Goal: Complete application form

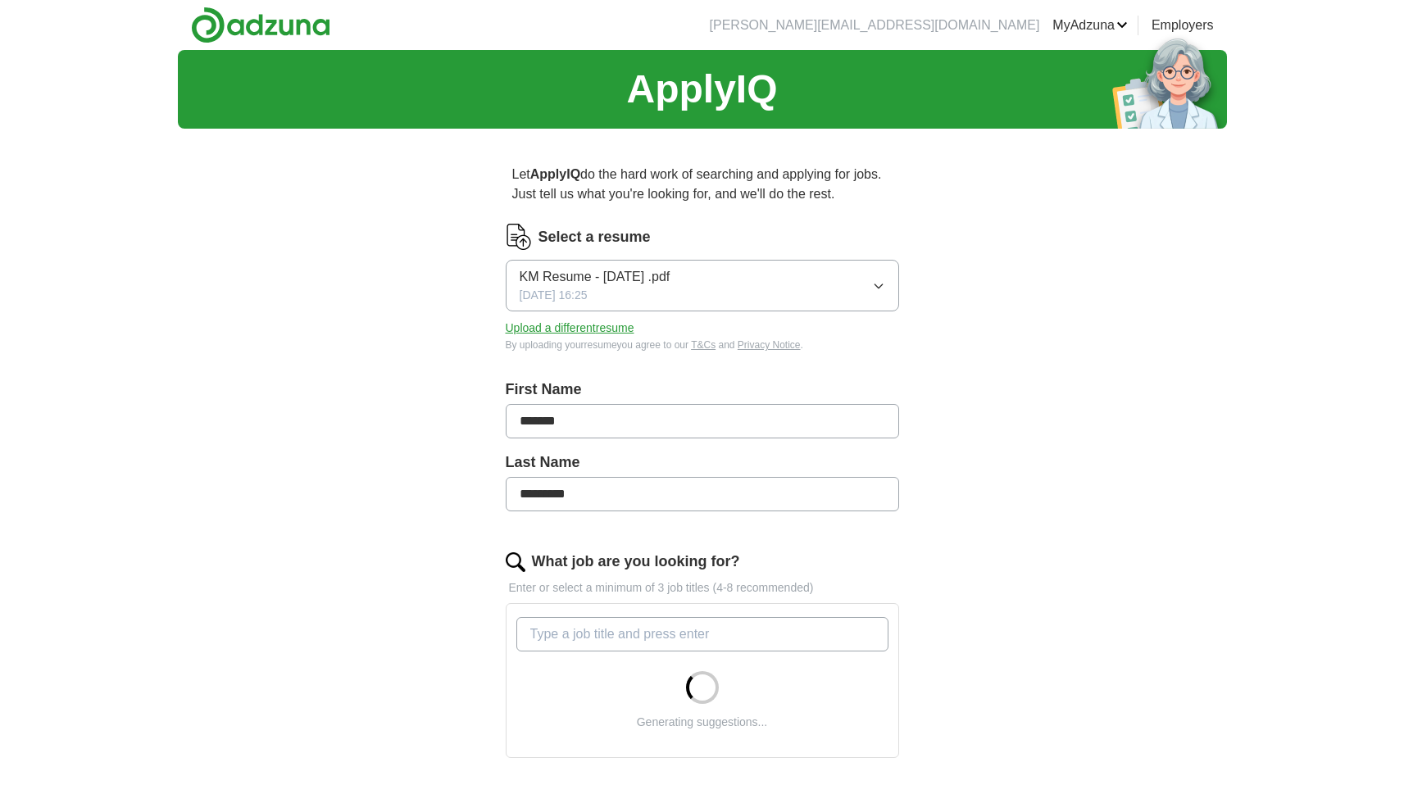
click at [878, 275] on button "KM Resume - [DATE] .pdf [DATE] 16:25" at bounding box center [703, 286] width 394 height 52
click at [1011, 275] on div "ApplyIQ Let ApplyIQ do the hard work of searching and applying for jobs. Just t…" at bounding box center [702, 581] width 1049 height 1063
click at [536, 327] on button "Upload a different resume" at bounding box center [570, 328] width 129 height 17
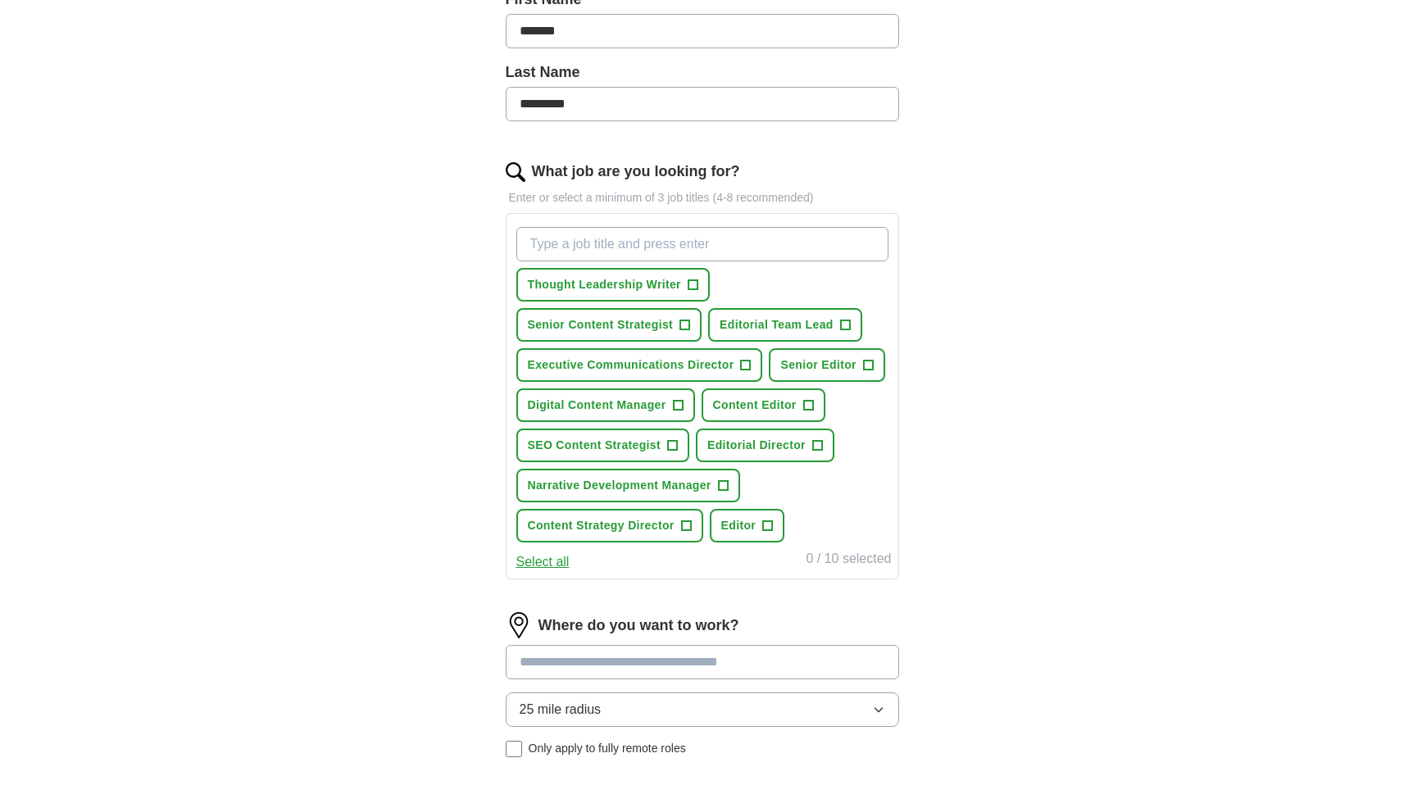
scroll to position [644, 0]
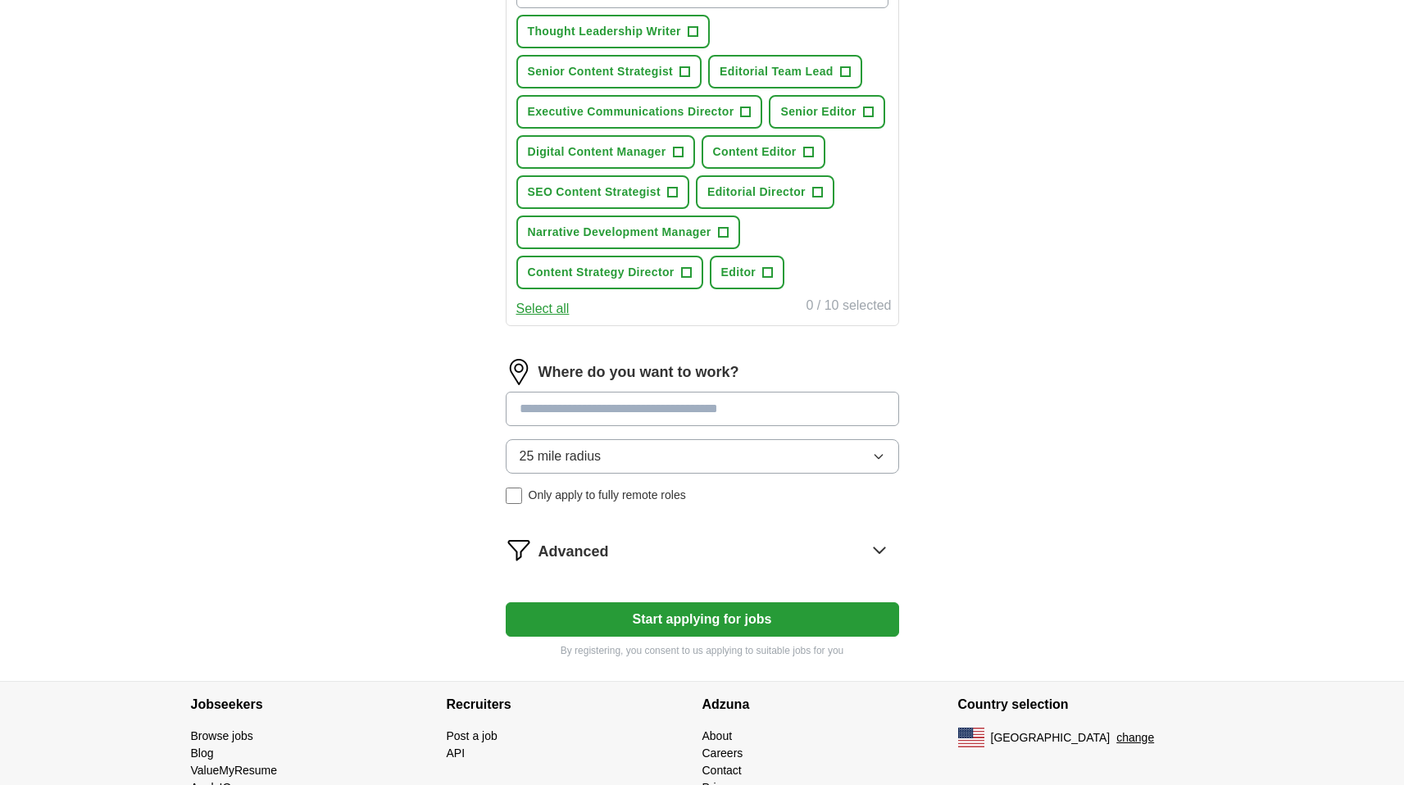
click at [695, 407] on input at bounding box center [703, 409] width 394 height 34
click at [655, 612] on form "Select a resume [PERSON_NAME] v.[DATE].pdf [DATE] 13:38 Upload a different resu…" at bounding box center [703, 119] width 394 height 1078
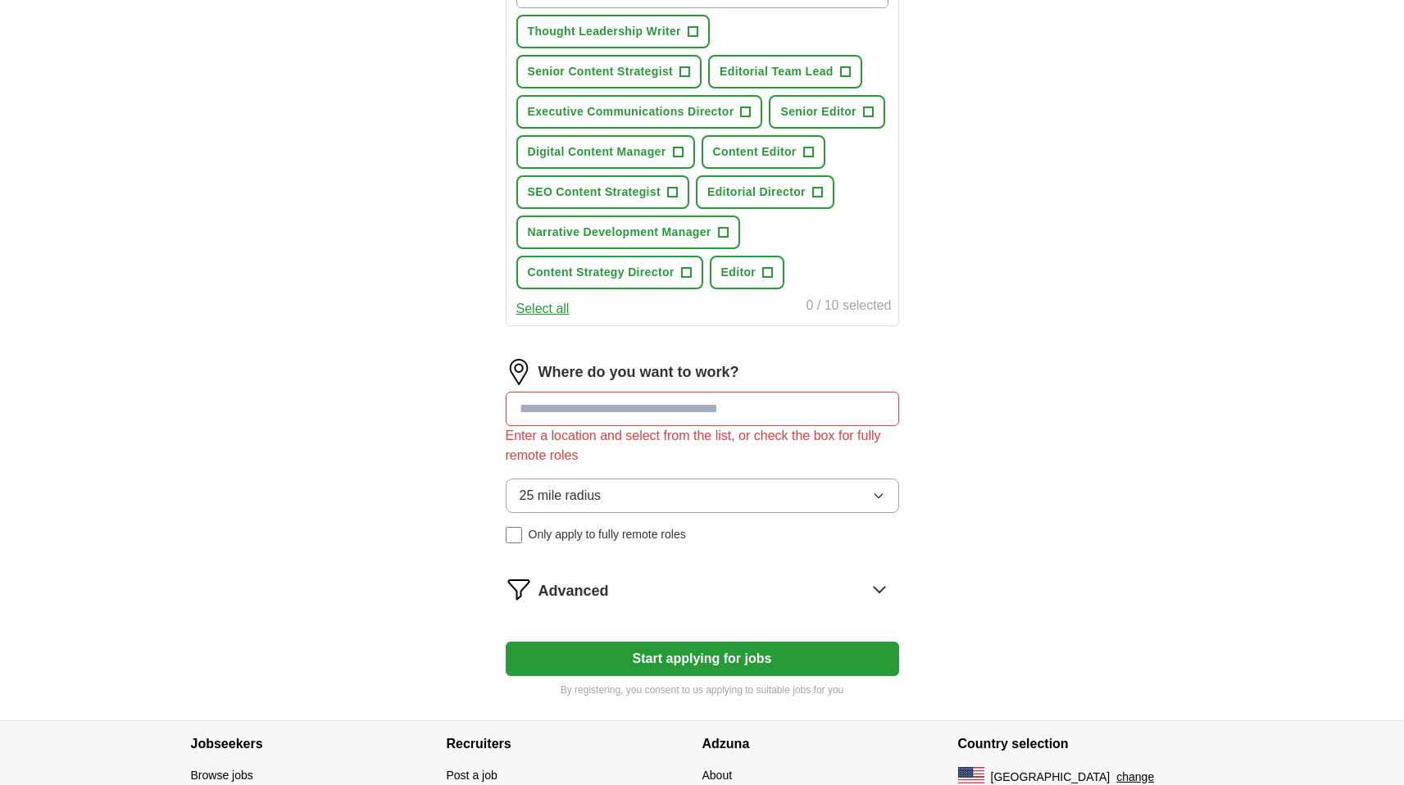
click at [609, 358] on form "Select a resume [PERSON_NAME] v.[DATE].pdf [DATE] 13:38 Upload a different resu…" at bounding box center [703, 139] width 394 height 1118
click at [623, 412] on input at bounding box center [703, 409] width 394 height 34
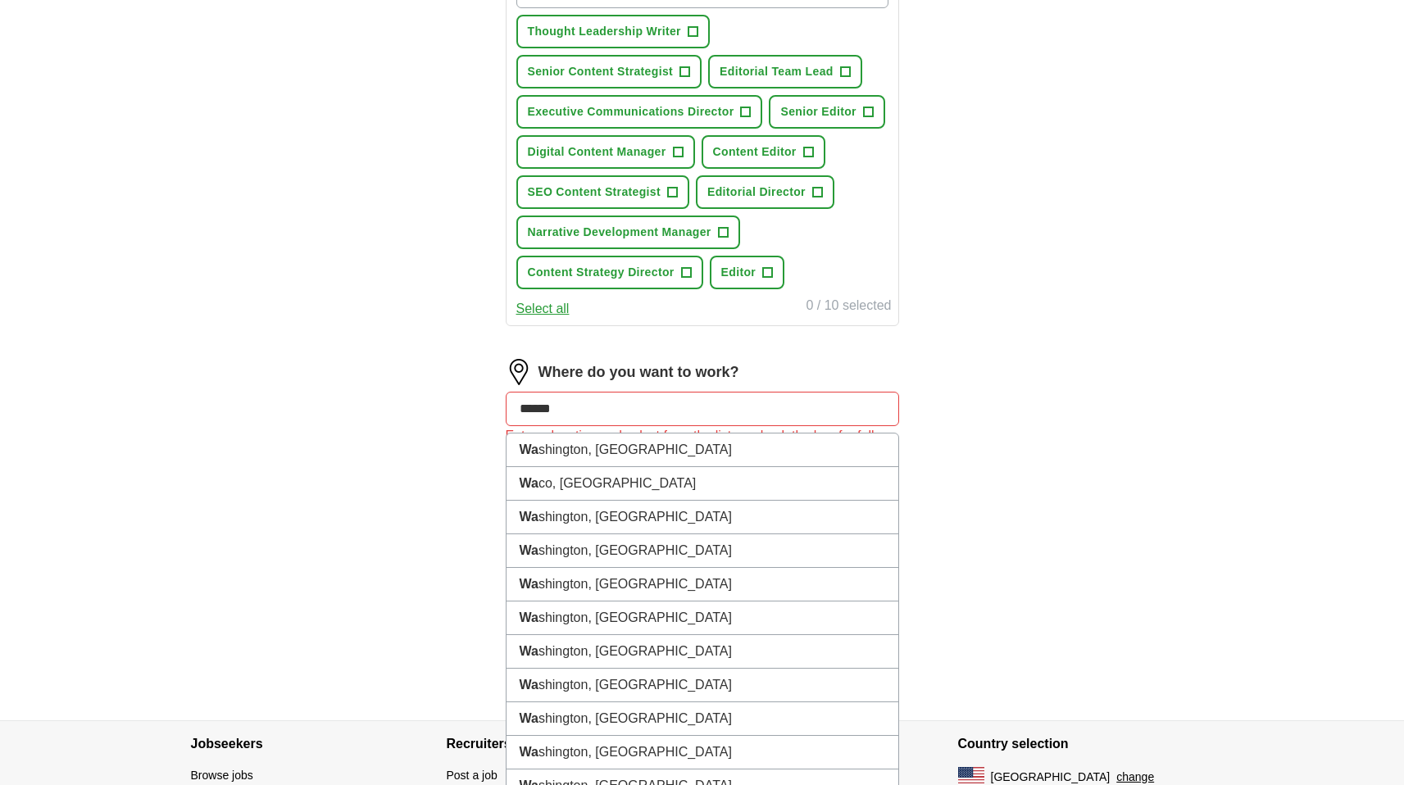
type input "*******"
click at [617, 456] on li "Washing ton, [GEOGRAPHIC_DATA]" at bounding box center [703, 451] width 392 height 34
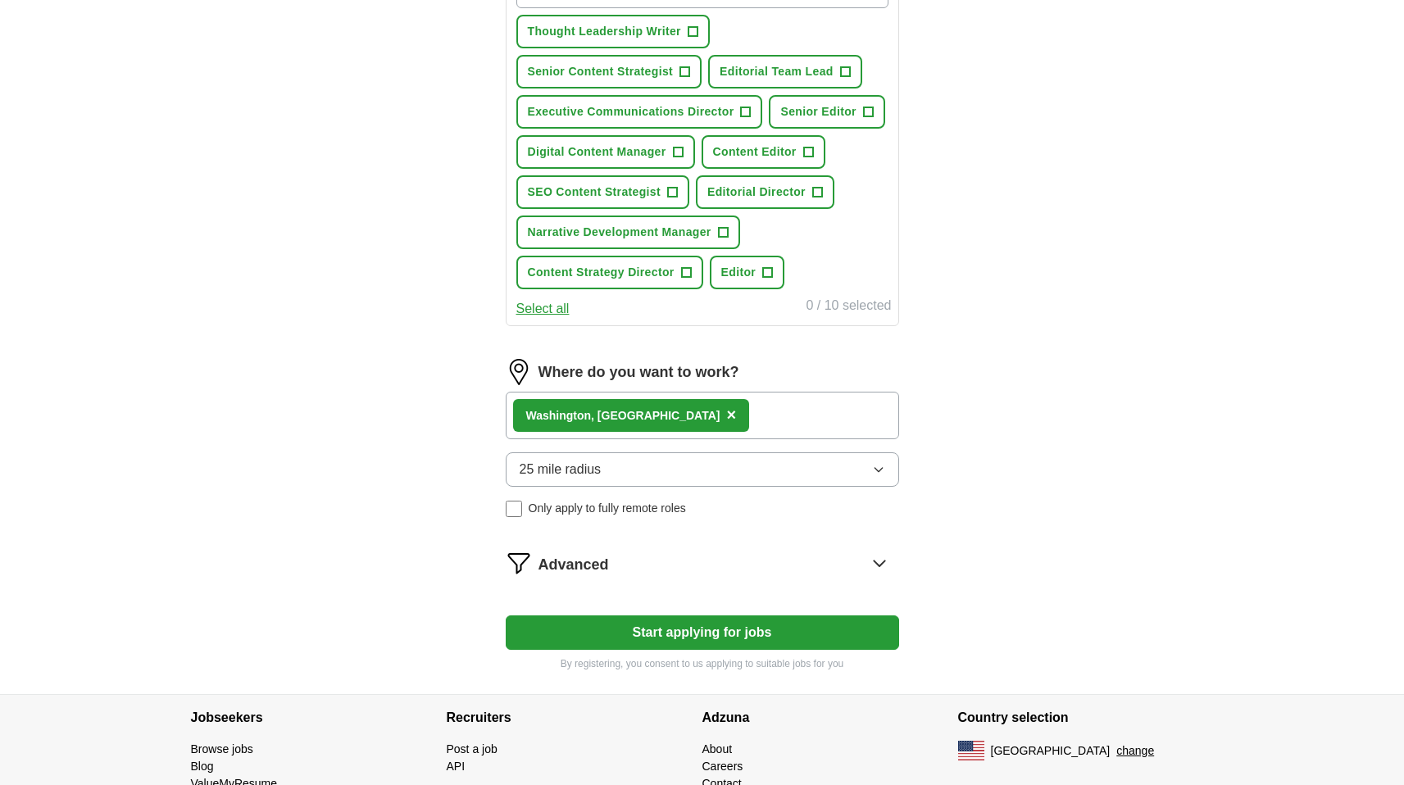
click at [582, 470] on span "25 mile radius" at bounding box center [561, 470] width 82 height 20
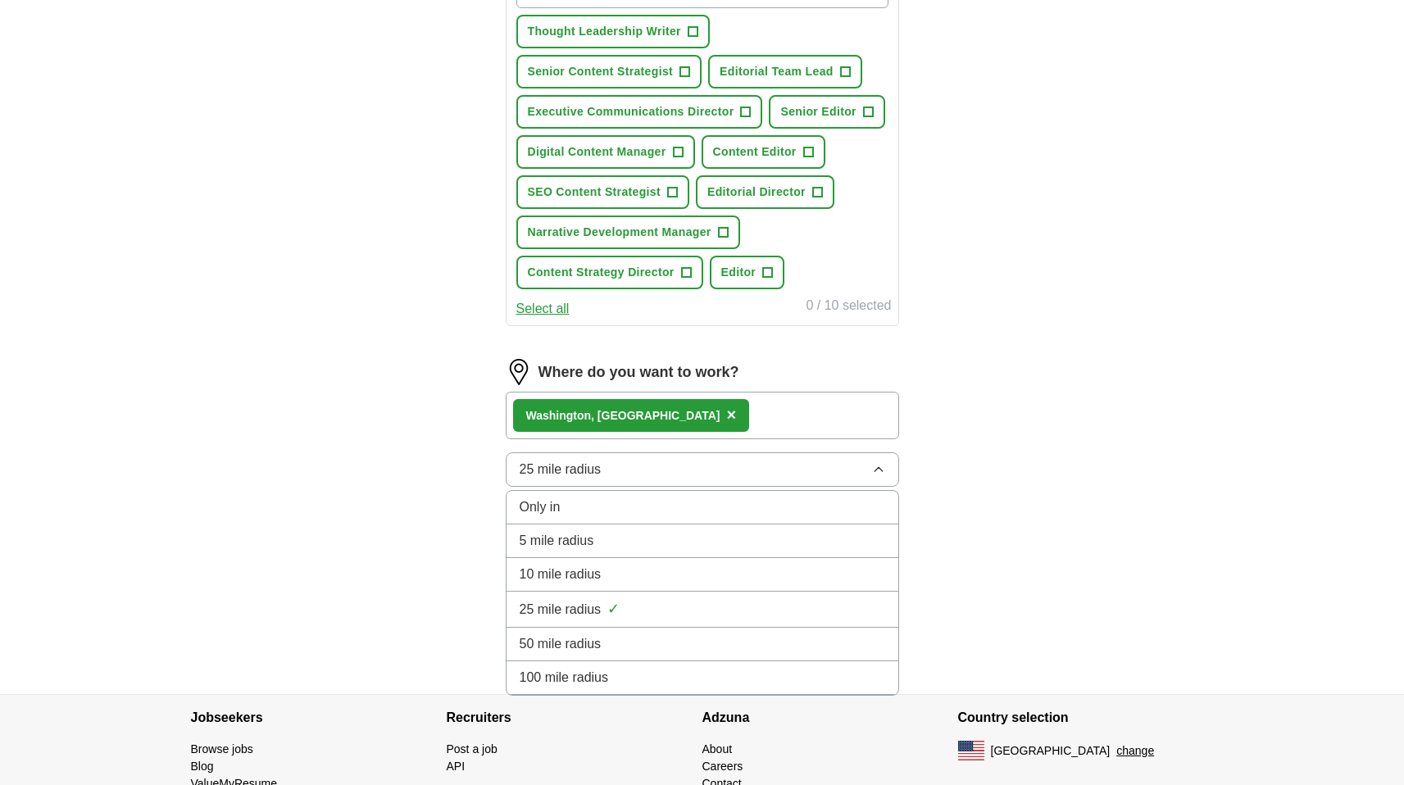
click at [601, 646] on div "50 mile radius" at bounding box center [703, 645] width 366 height 20
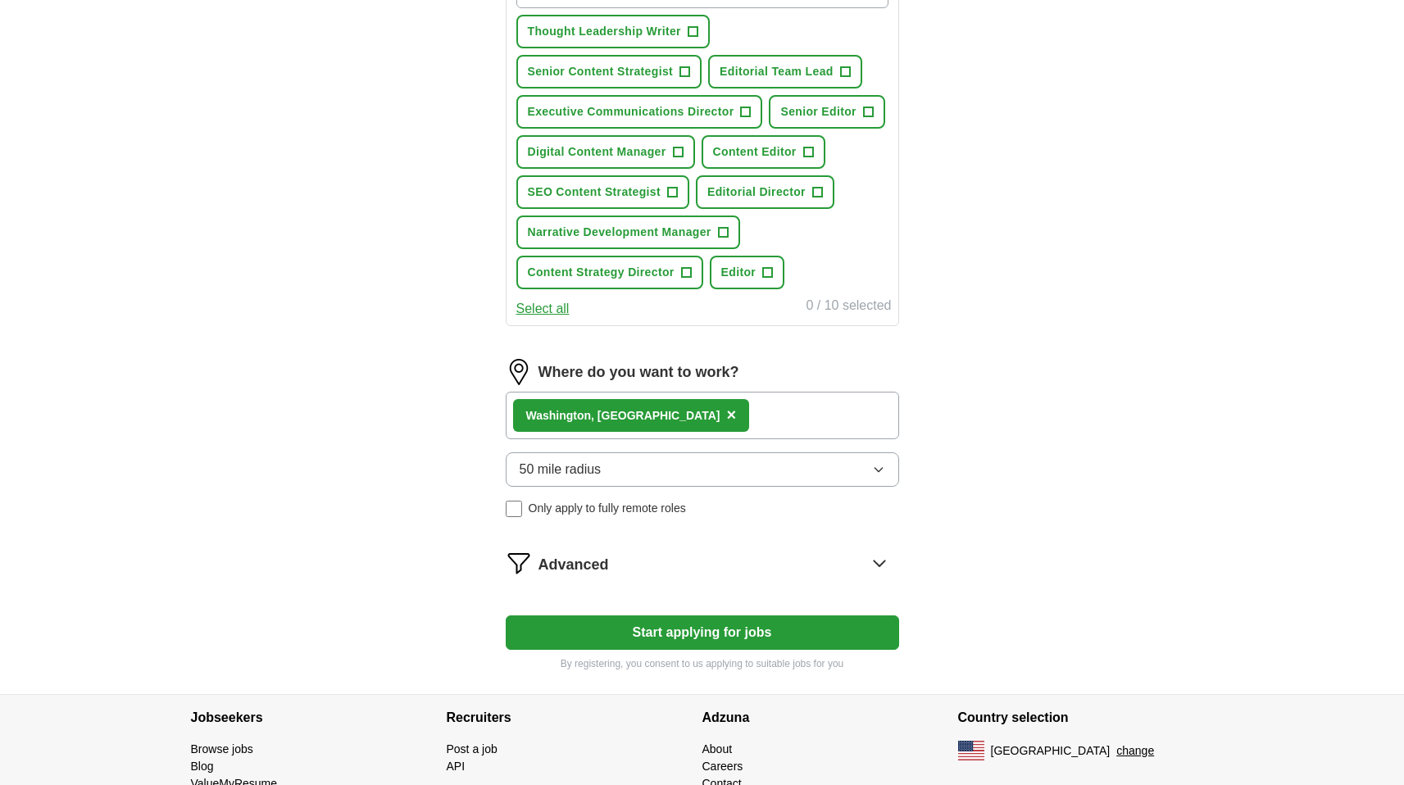
click at [604, 635] on button "Start applying for jobs" at bounding box center [703, 633] width 394 height 34
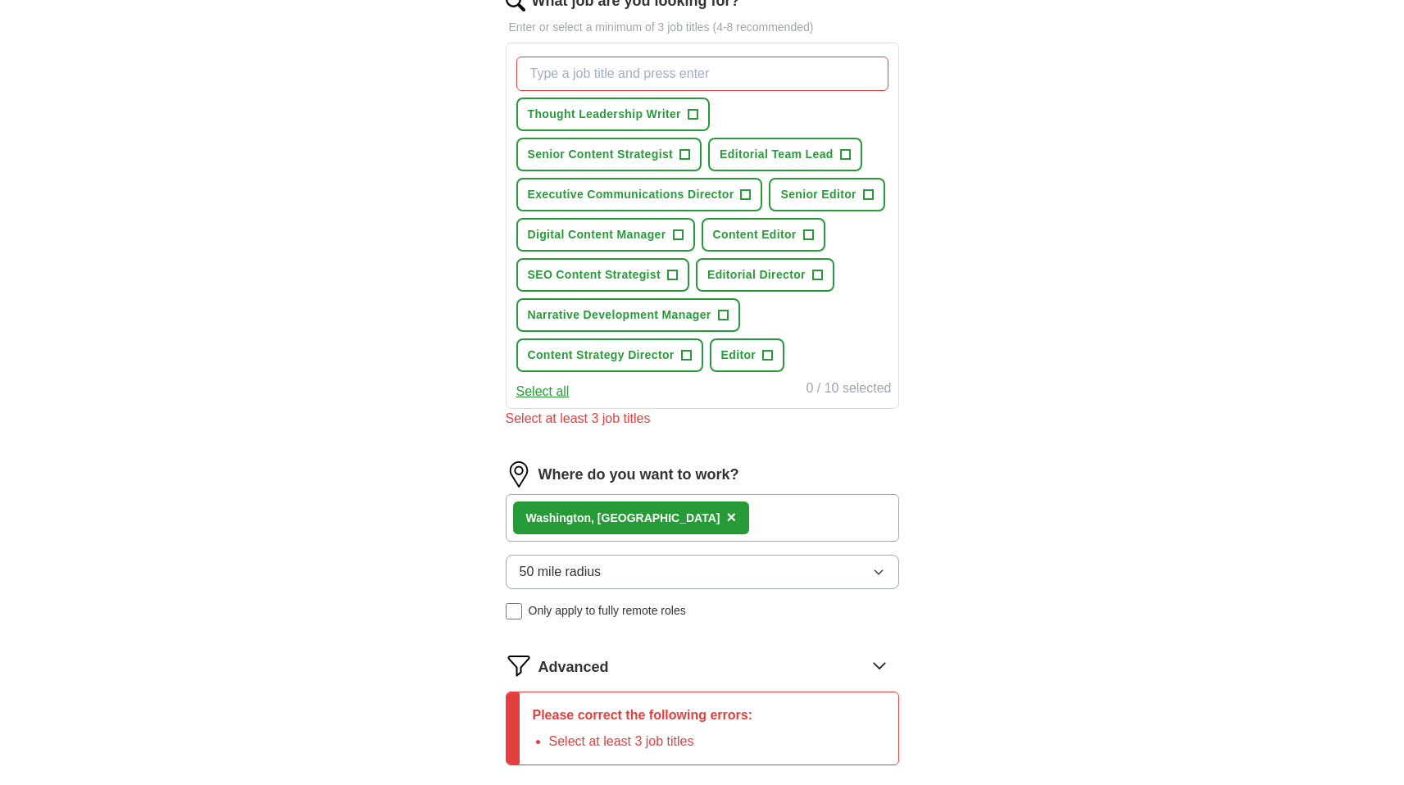
scroll to position [480, 0]
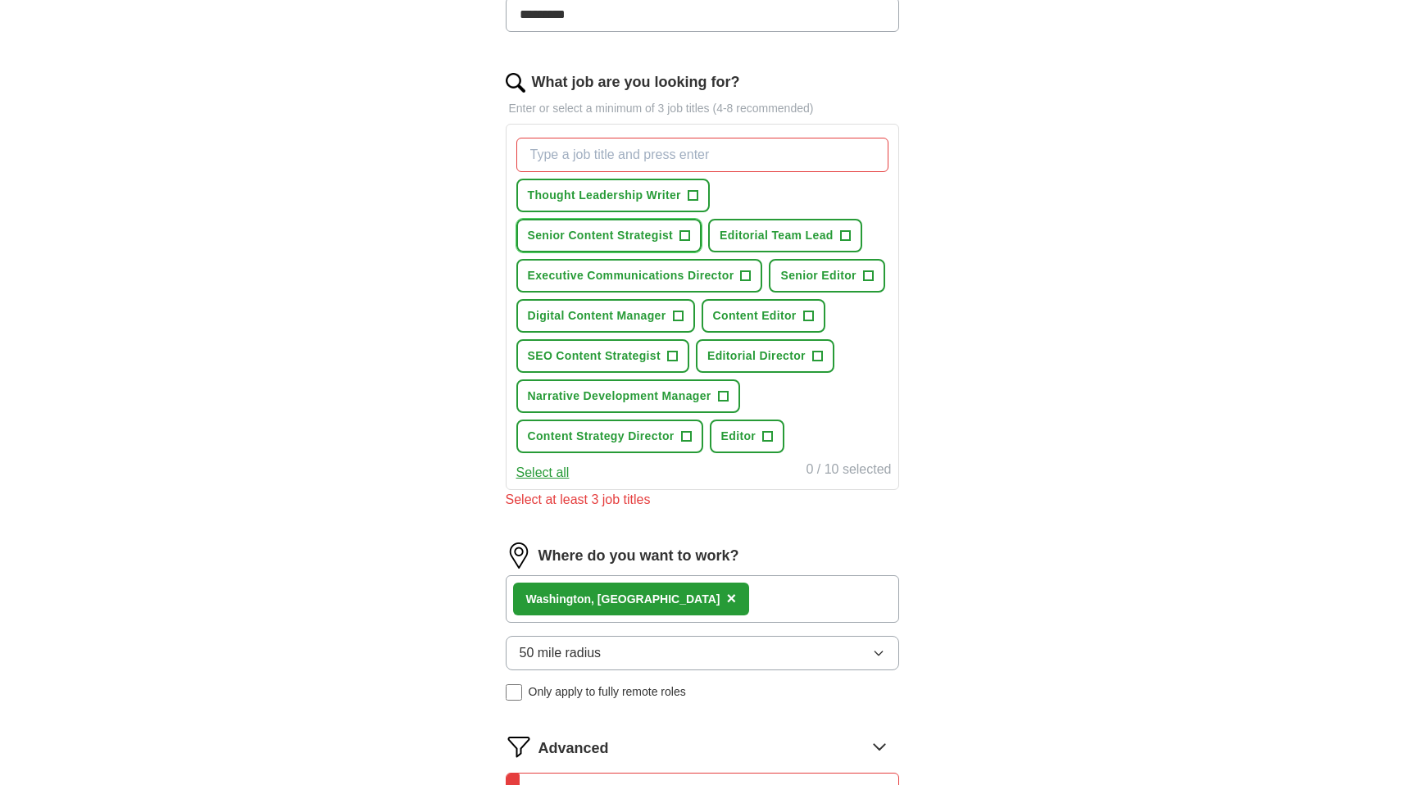
click at [689, 237] on span "+" at bounding box center [686, 236] width 10 height 13
click at [849, 238] on span "+" at bounding box center [845, 236] width 10 height 13
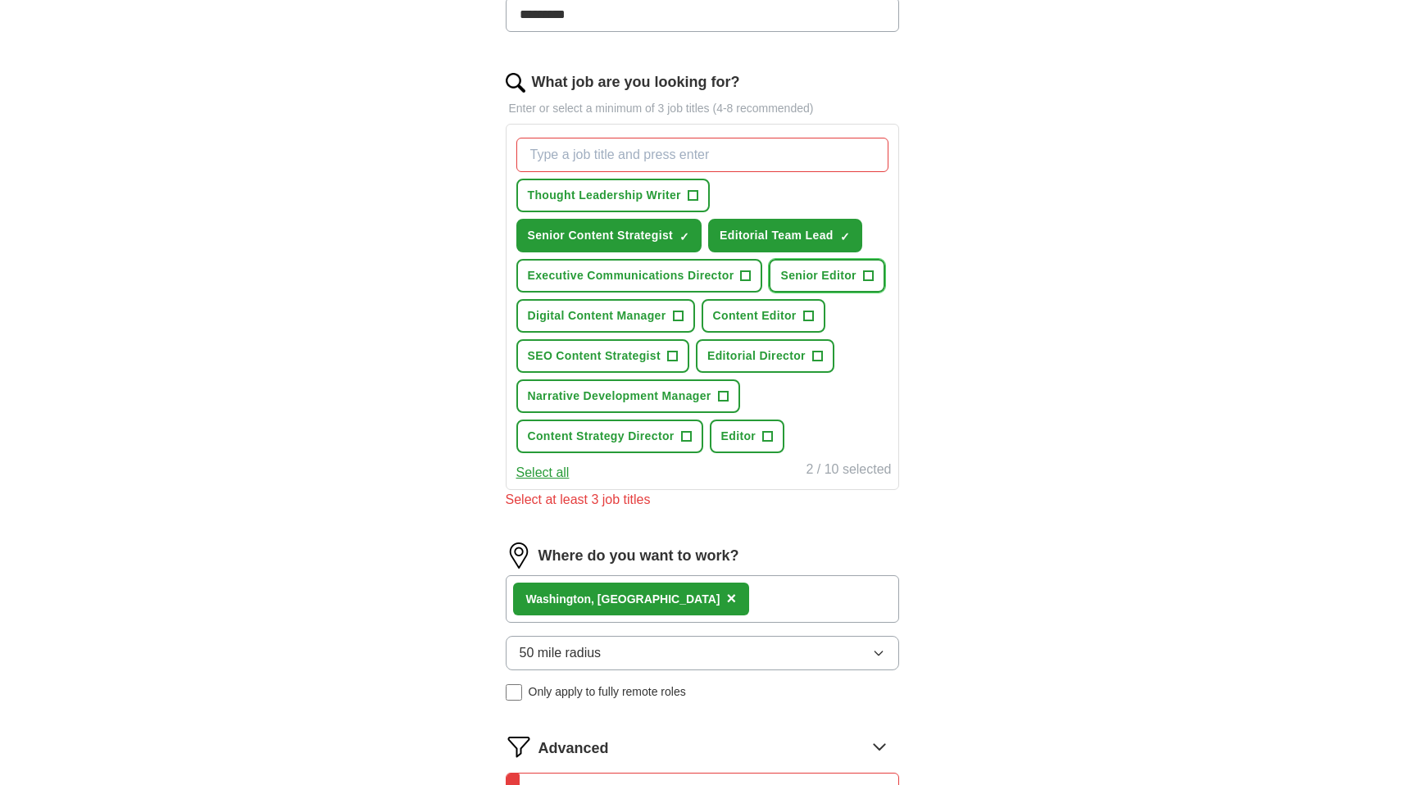
click at [863, 275] on span "+" at bounding box center [868, 276] width 10 height 13
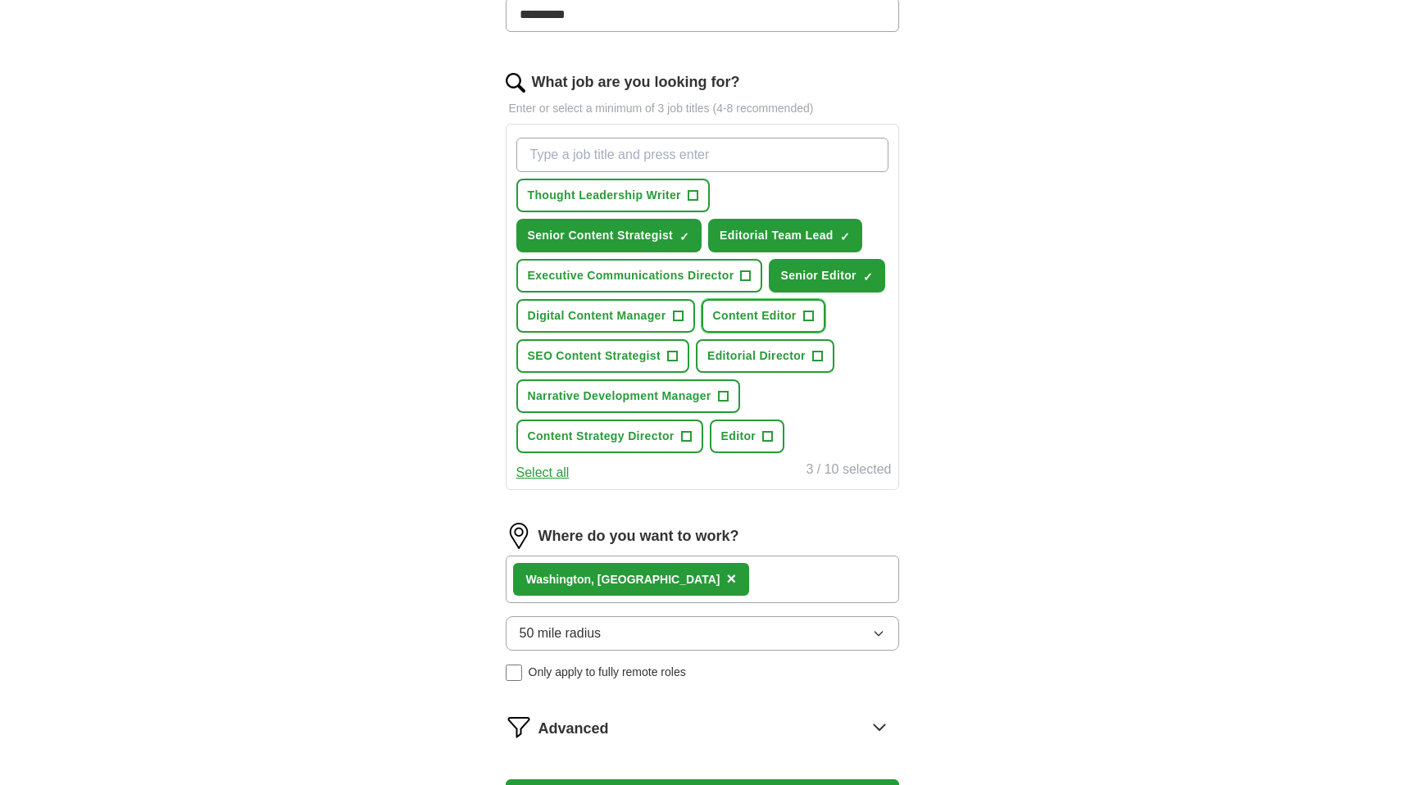
click at [800, 314] on button "Content Editor +" at bounding box center [764, 316] width 124 height 34
click at [804, 357] on span "Editorial Director" at bounding box center [757, 356] width 98 height 17
click at [688, 197] on span "+" at bounding box center [693, 195] width 11 height 11
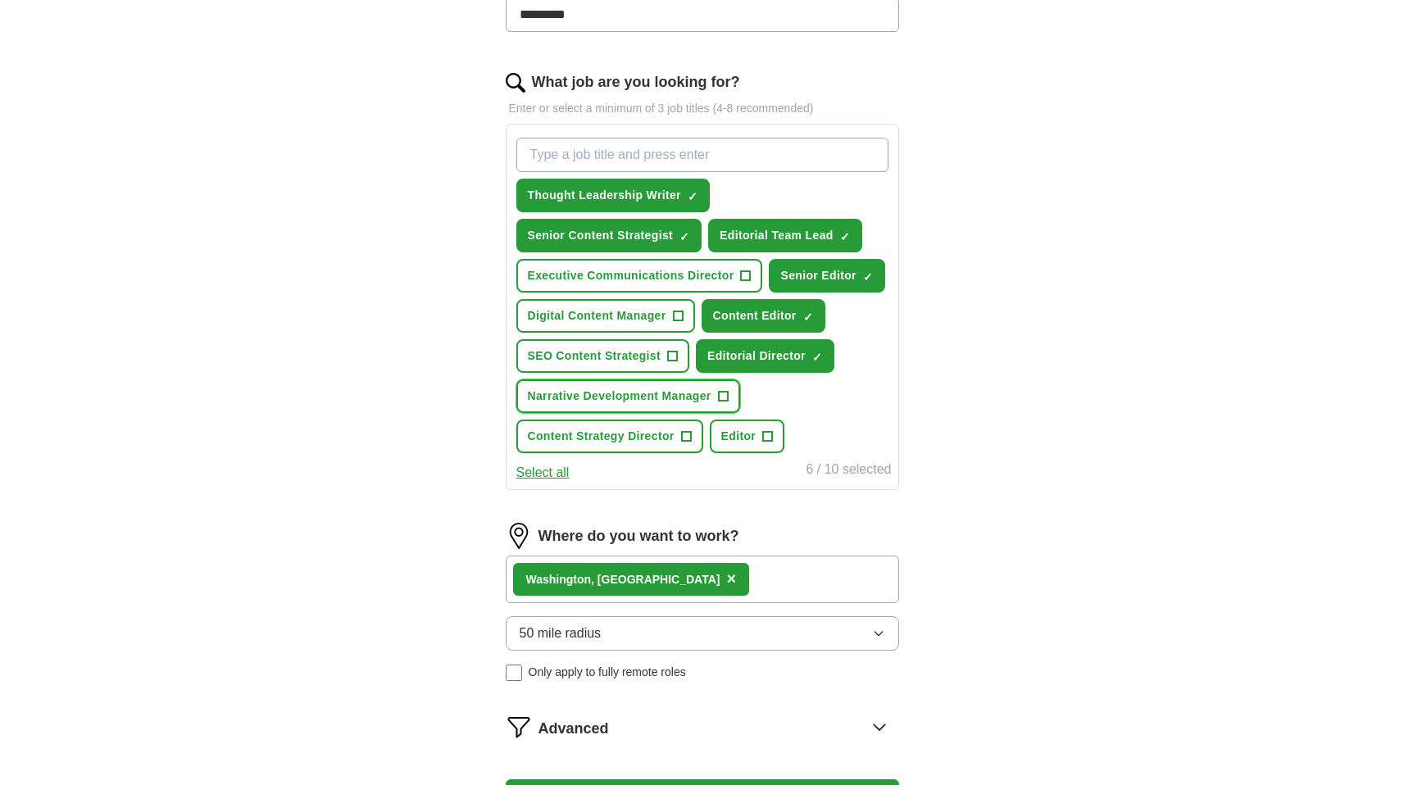
click at [707, 398] on span "Narrative Development Manager" at bounding box center [620, 396] width 184 height 17
click at [770, 435] on span "+" at bounding box center [768, 436] width 10 height 13
click at [682, 432] on span "+" at bounding box center [686, 436] width 10 height 13
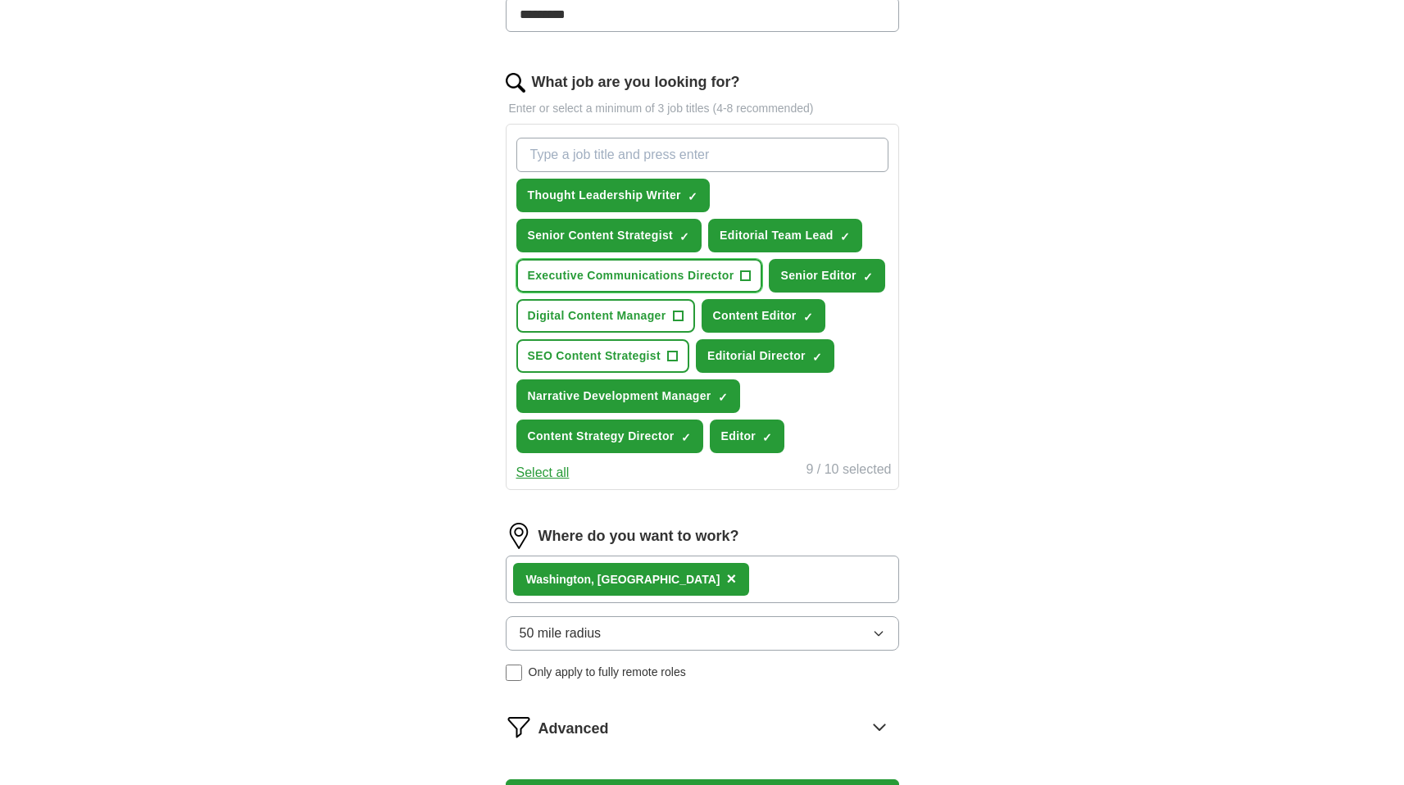
click at [716, 275] on span "Executive Communications Director" at bounding box center [631, 275] width 207 height 17
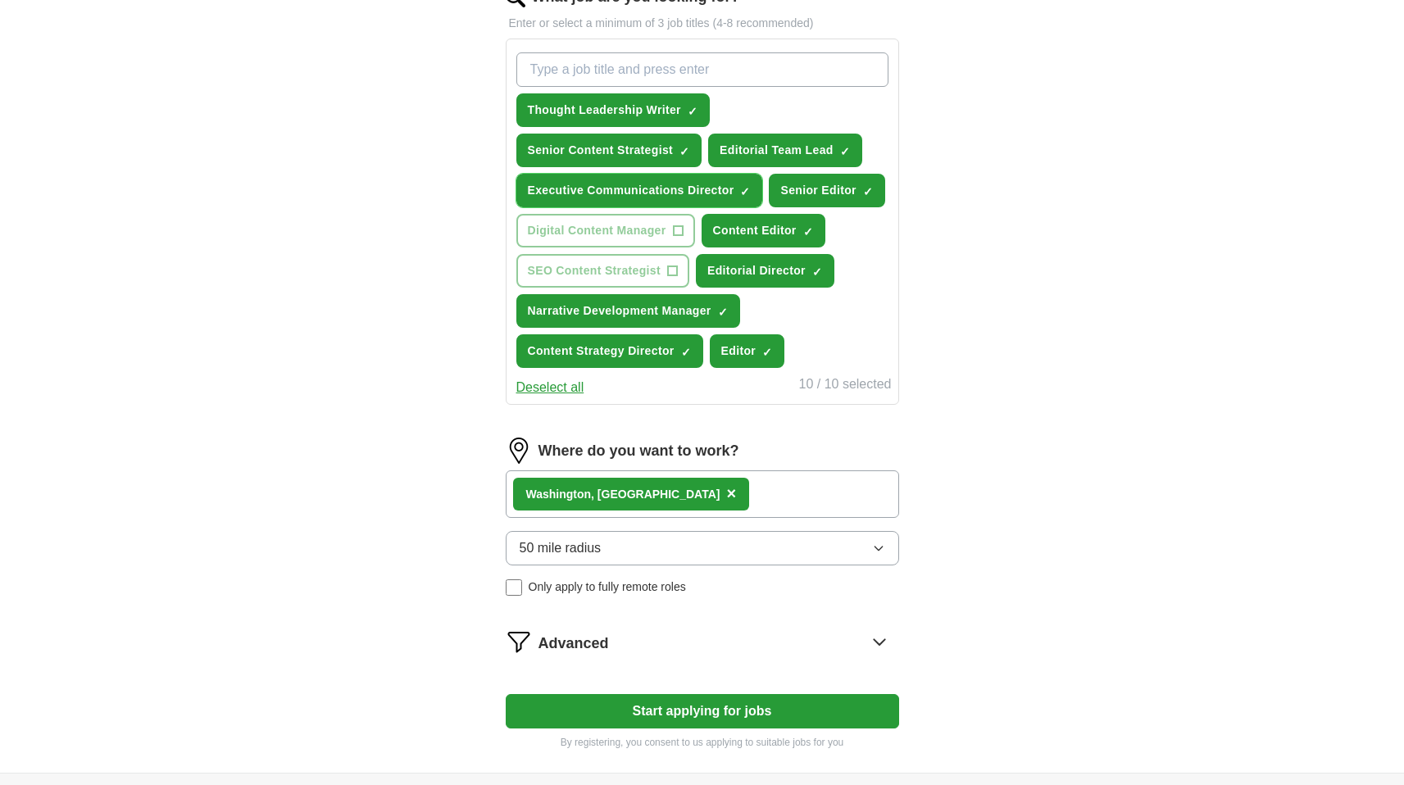
scroll to position [718, 0]
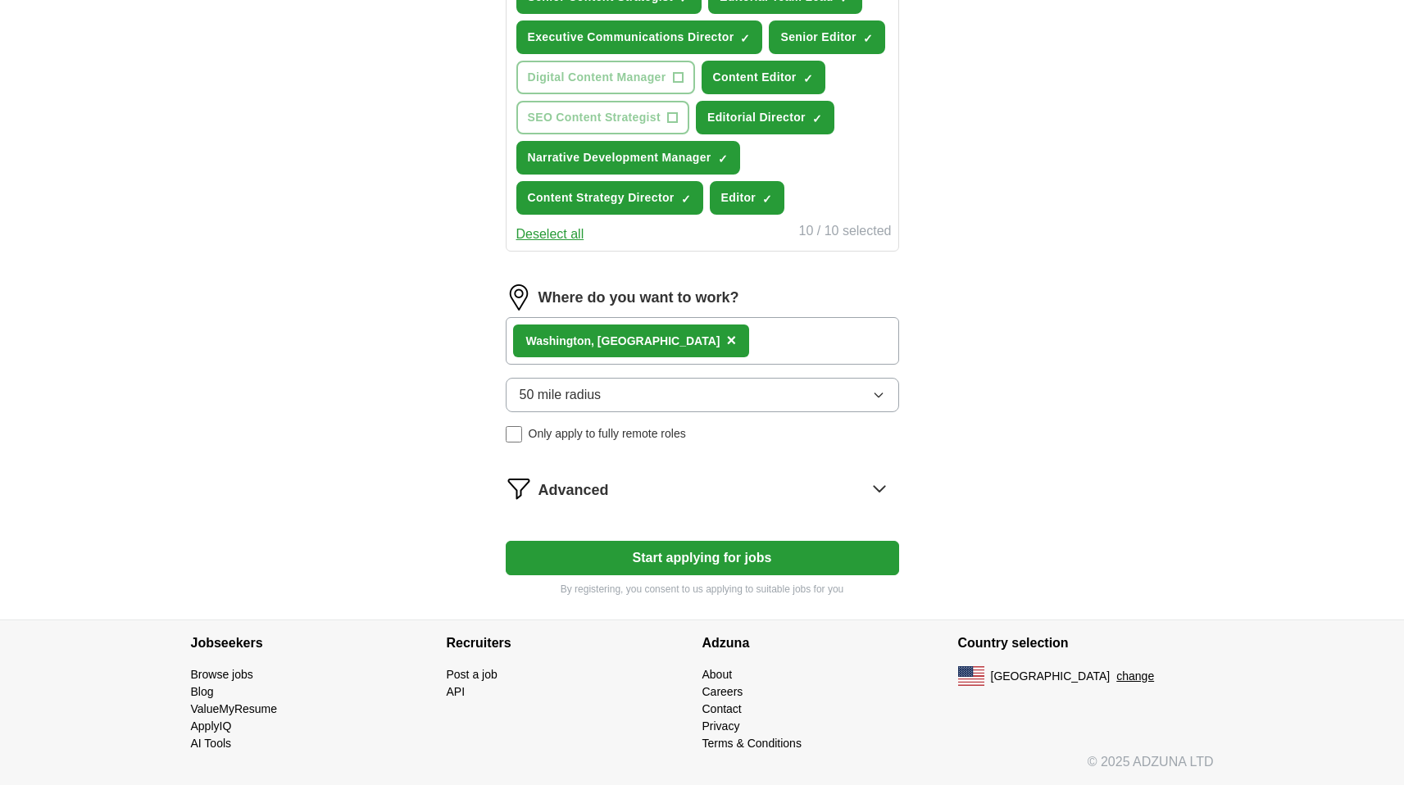
click at [661, 563] on button "Start applying for jobs" at bounding box center [703, 558] width 394 height 34
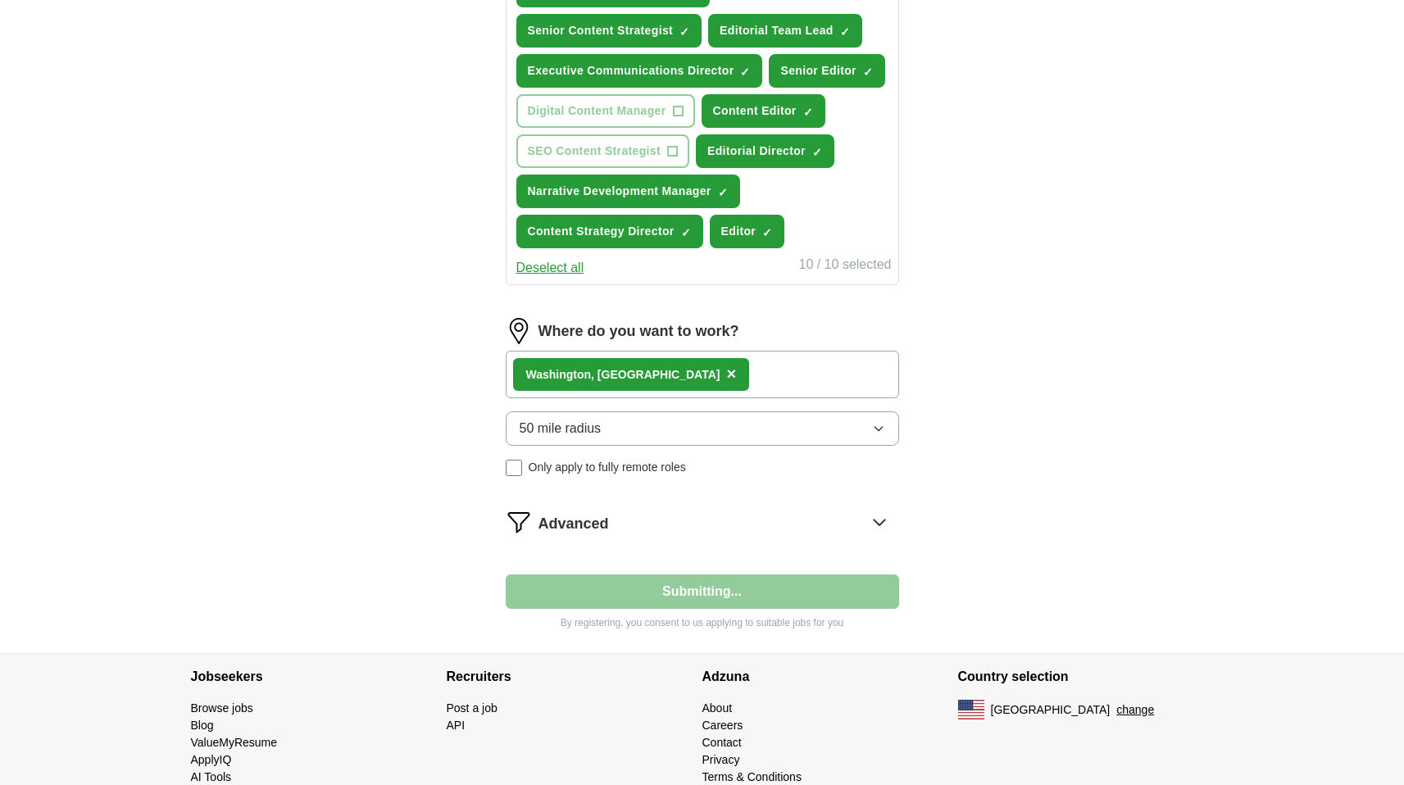
select select "**"
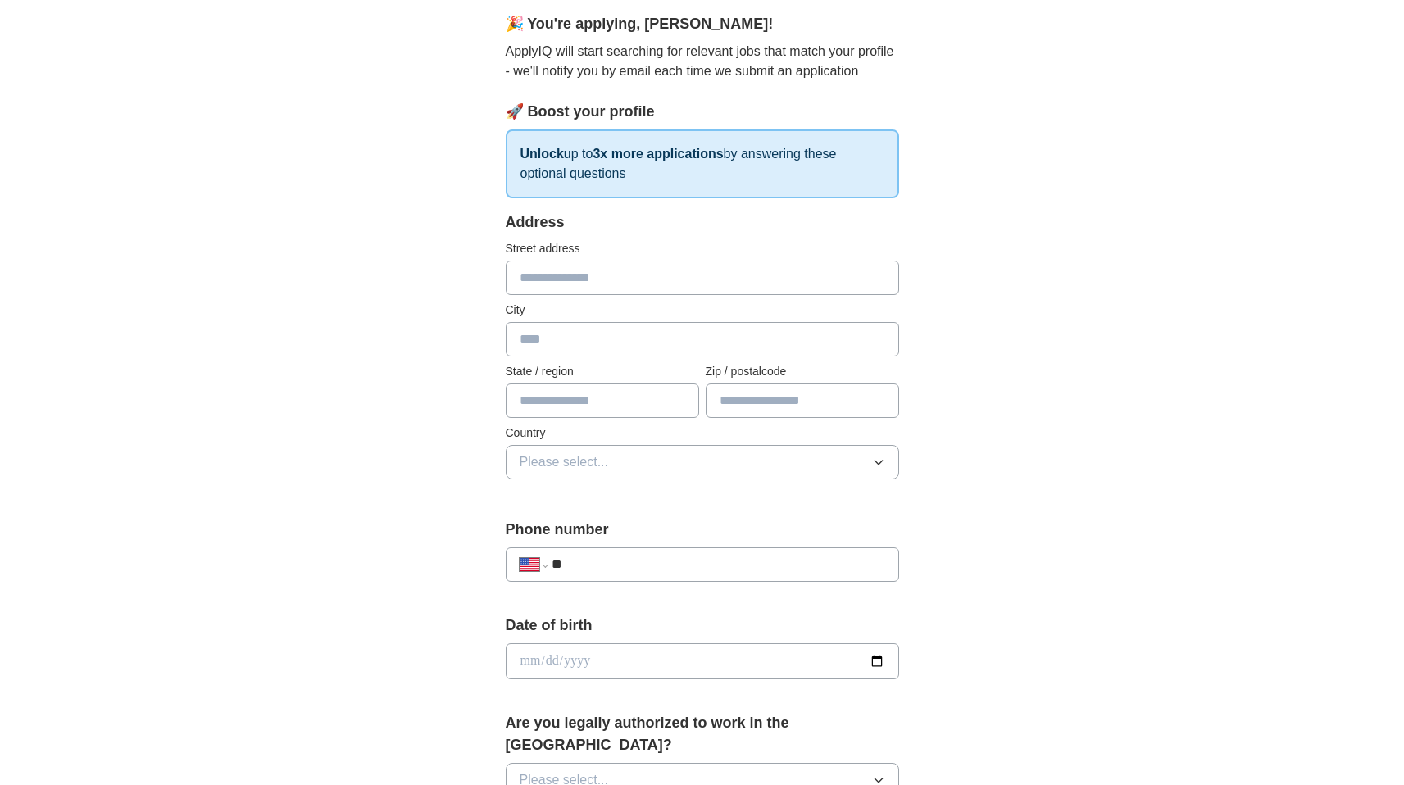
scroll to position [148, 0]
click at [620, 284] on input "text" at bounding box center [703, 274] width 394 height 34
type input "**********"
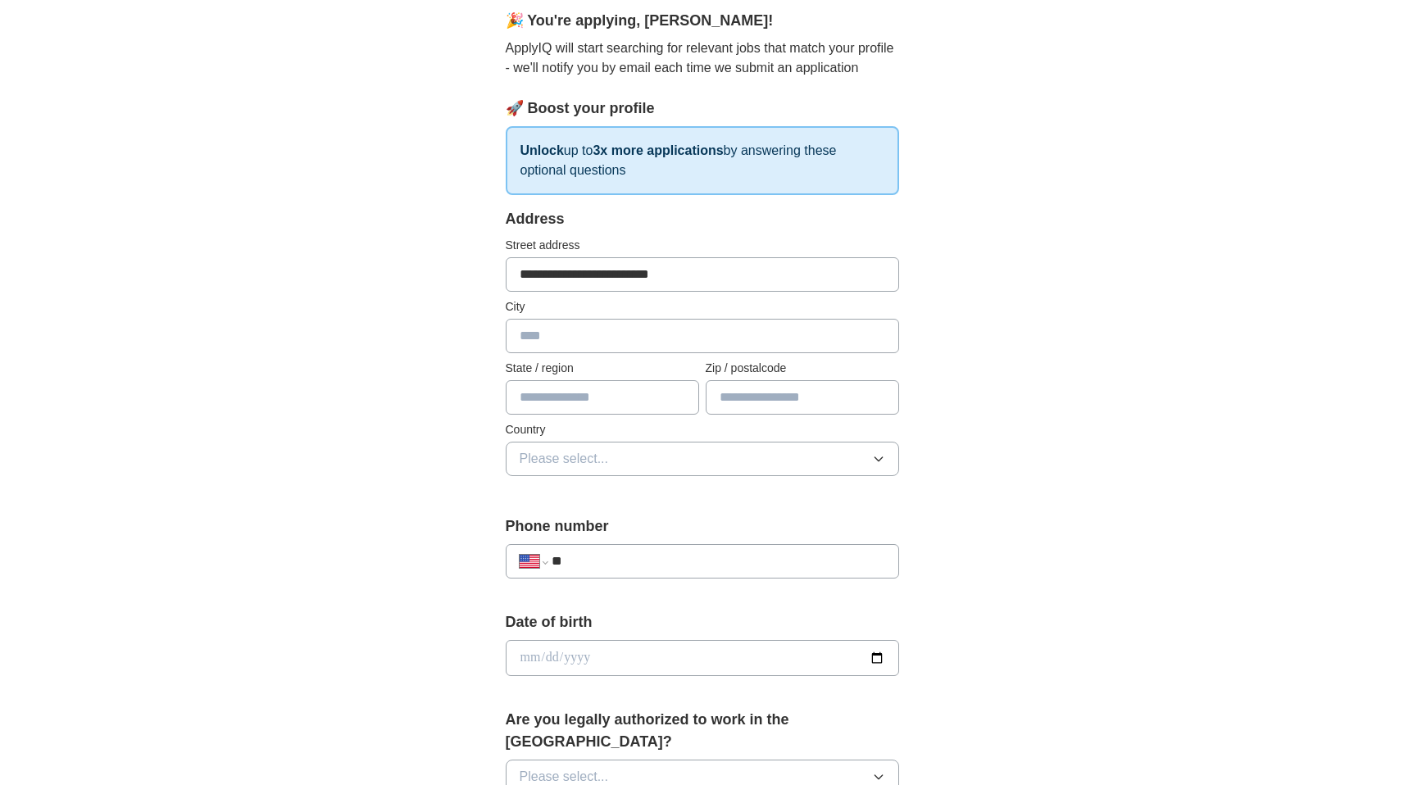
type input "******"
type input "**"
type input "*****"
click at [607, 458] on span "Please select..." at bounding box center [564, 459] width 89 height 20
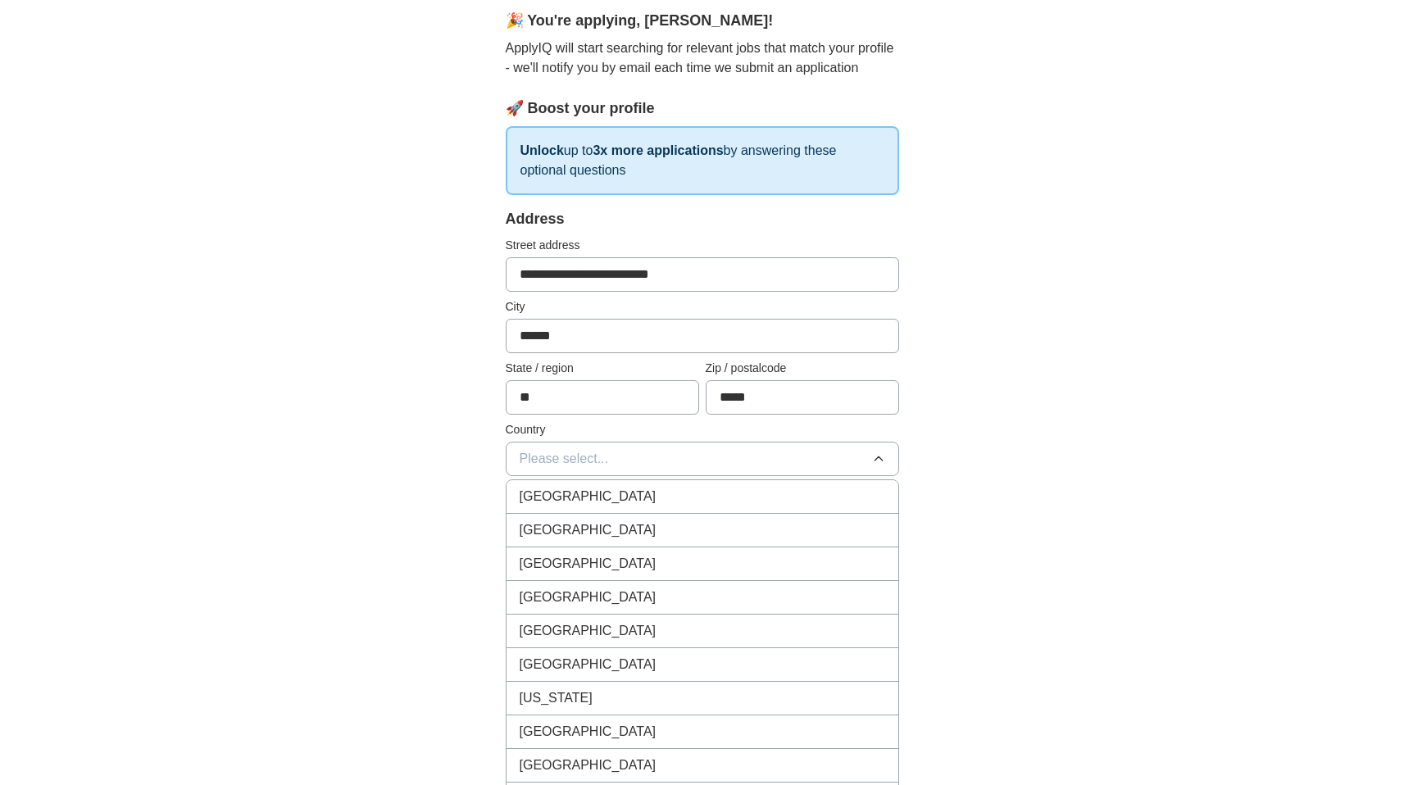
click at [605, 530] on div "[GEOGRAPHIC_DATA]" at bounding box center [703, 531] width 366 height 20
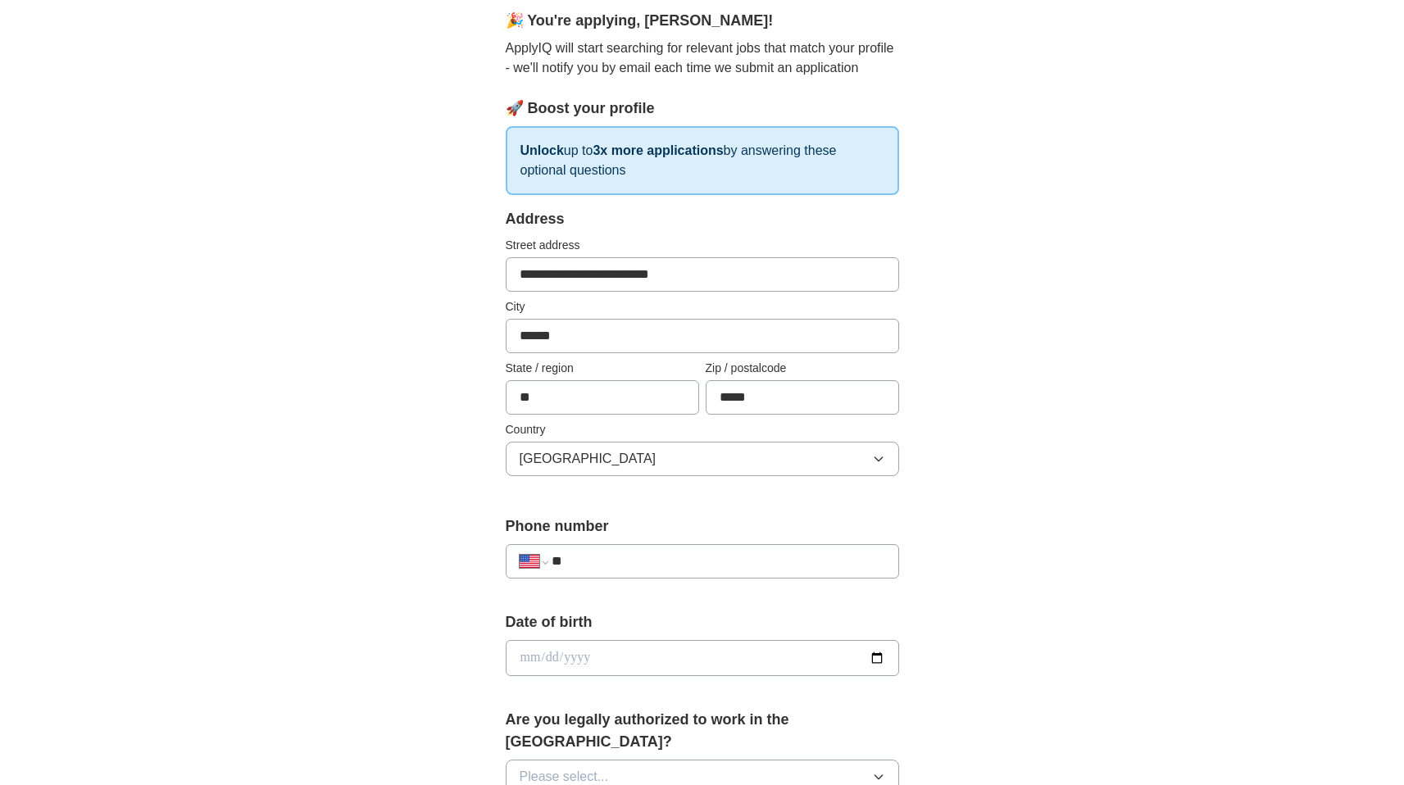
click at [615, 558] on input "**" at bounding box center [718, 562] width 333 height 20
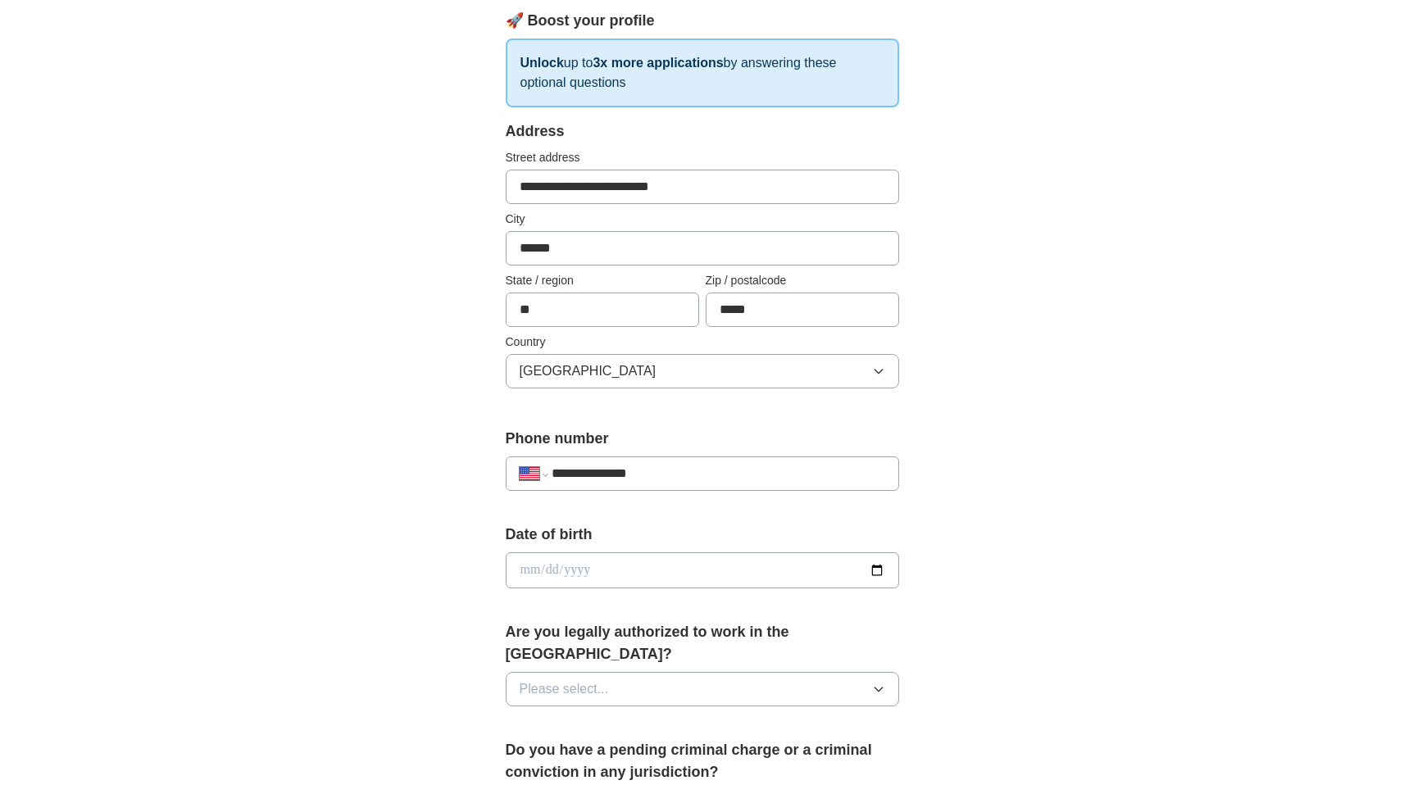
scroll to position [407, 0]
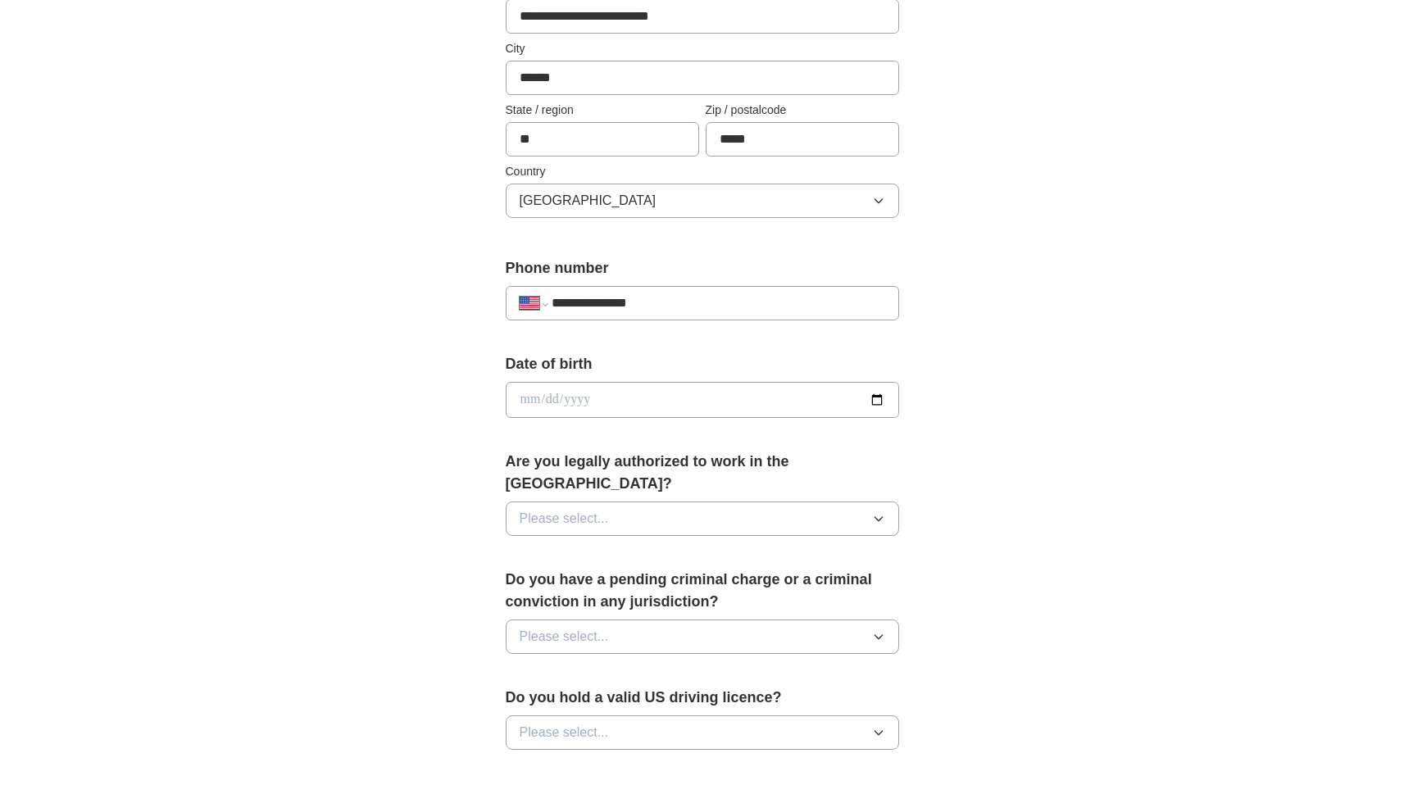
type input "**********"
click at [876, 400] on input "date" at bounding box center [703, 400] width 394 height 36
type input "**********"
click at [639, 502] on button "Please select..." at bounding box center [703, 519] width 394 height 34
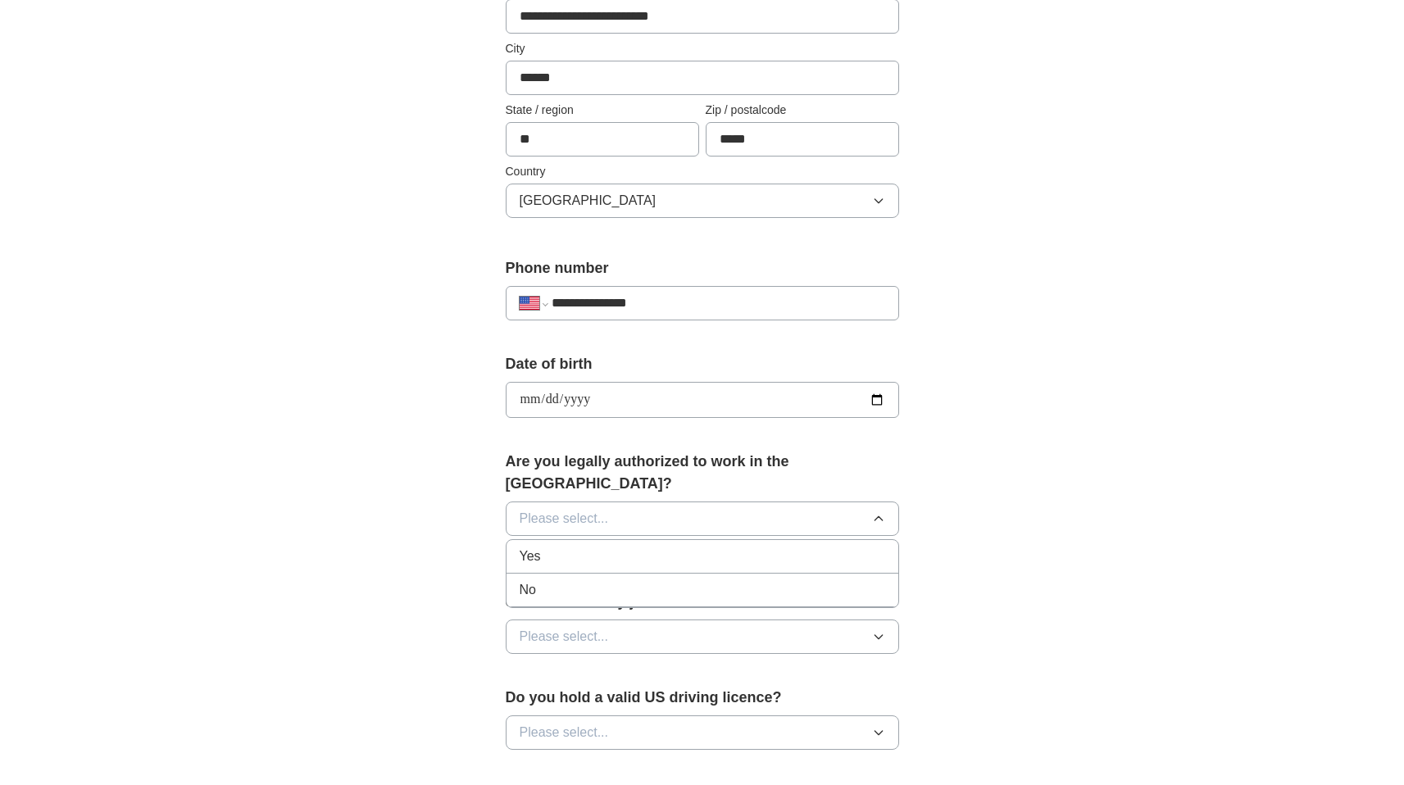
click at [631, 546] on li "Yes" at bounding box center [703, 557] width 392 height 34
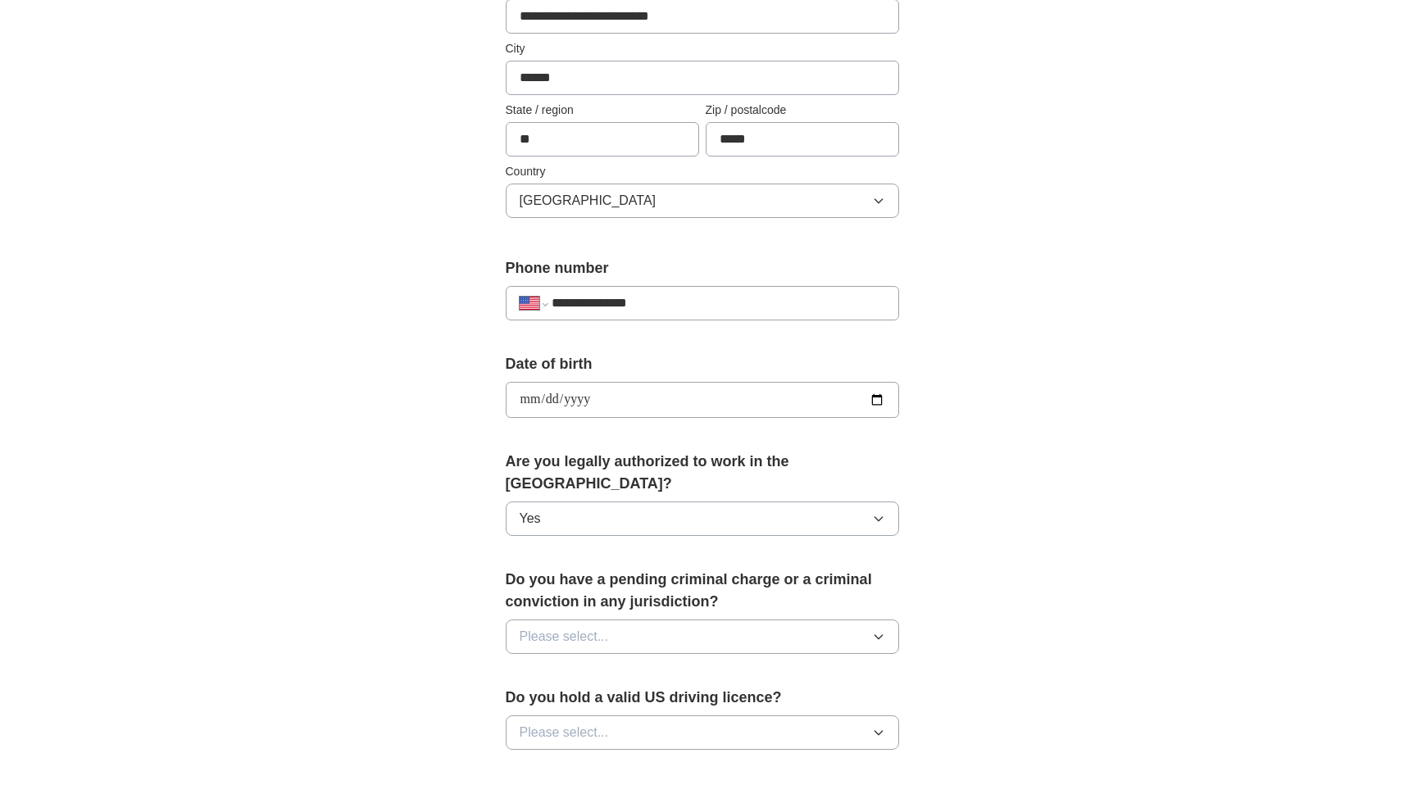
click at [649, 620] on button "Please select..." at bounding box center [703, 637] width 394 height 34
click at [655, 699] on div "No" at bounding box center [703, 709] width 366 height 20
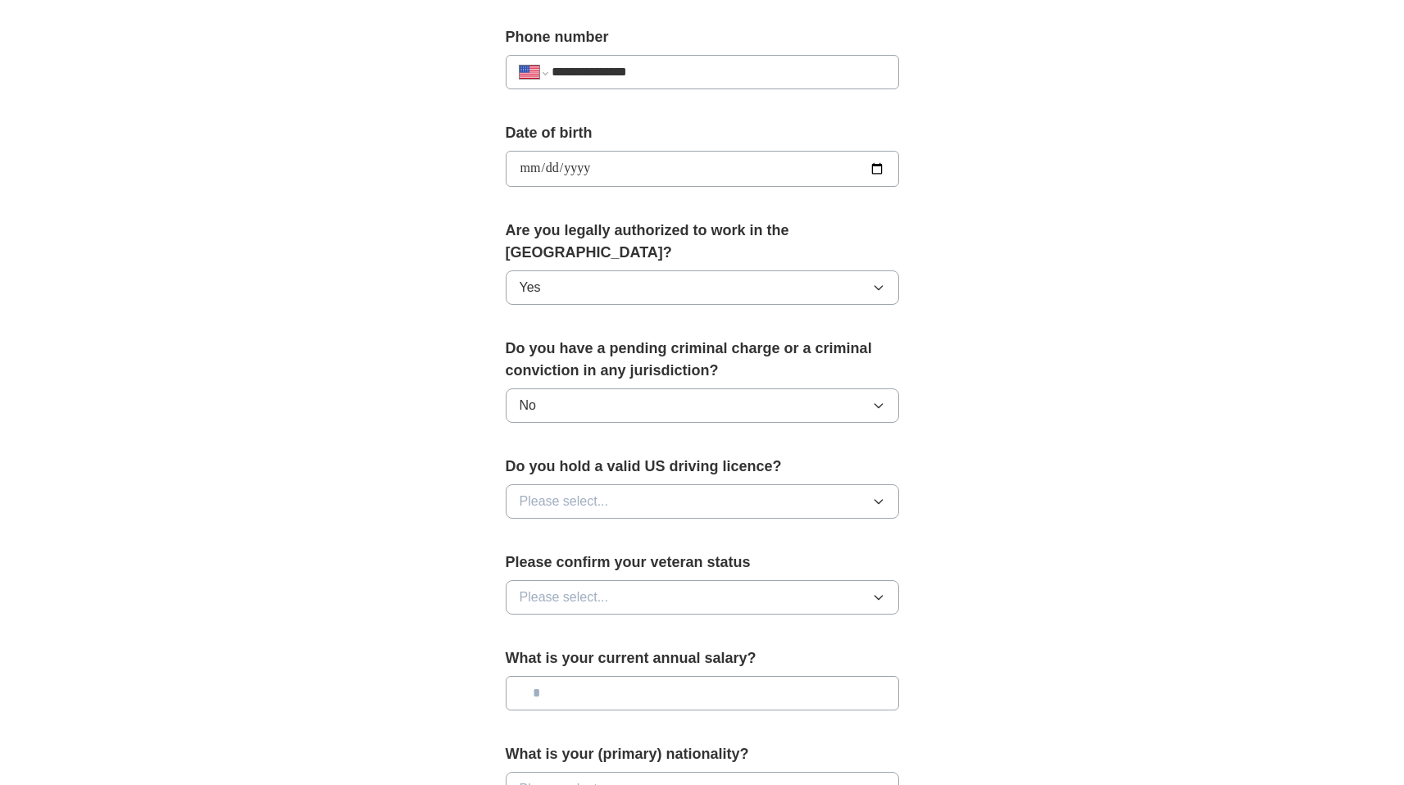
scroll to position [656, 0]
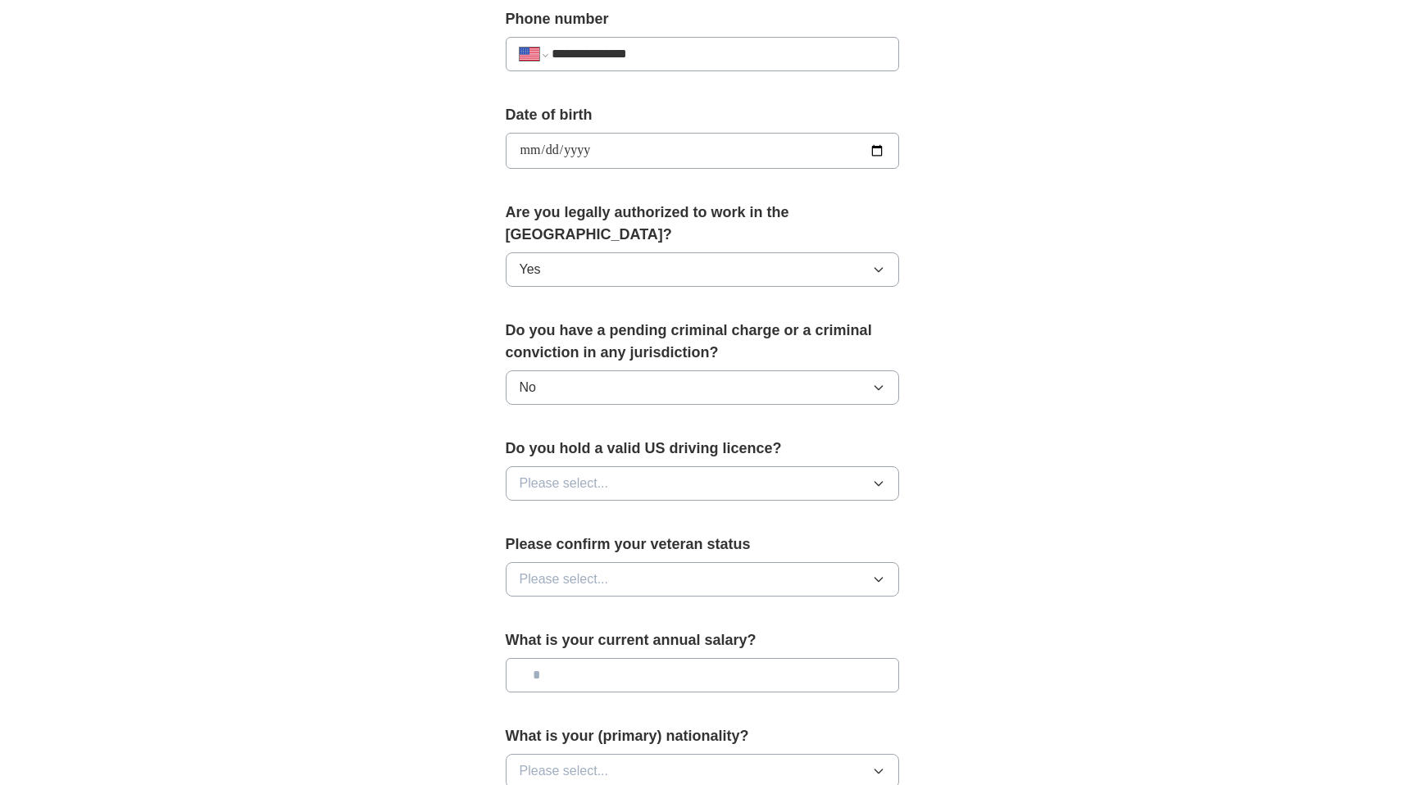
click at [603, 474] on span "Please select..." at bounding box center [564, 484] width 89 height 20
click at [604, 512] on div "Yes" at bounding box center [703, 522] width 366 height 20
click at [623, 576] on div "Please confirm your veteran status Please select..." at bounding box center [703, 572] width 394 height 76
click at [619, 567] on button "Please select..." at bounding box center [703, 579] width 394 height 34
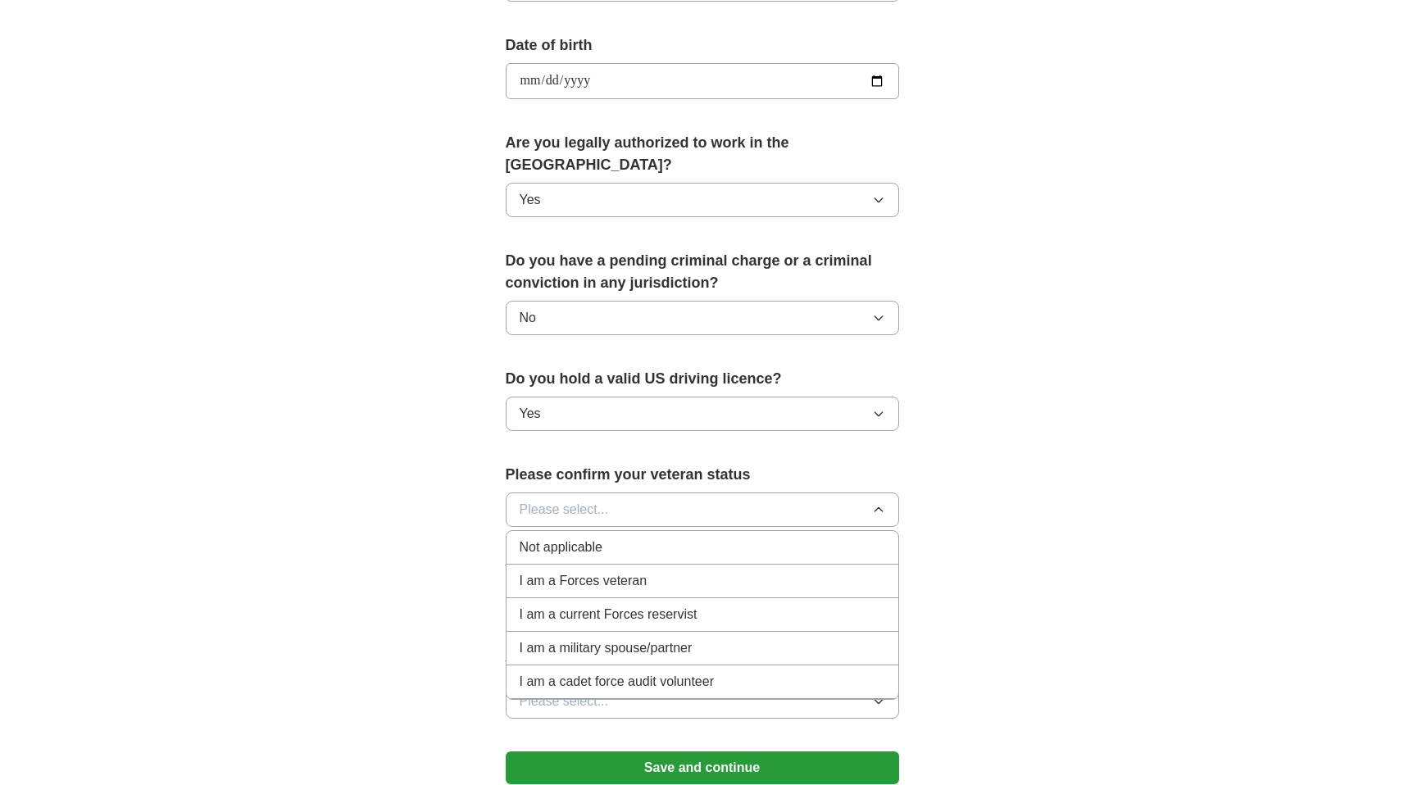
scroll to position [745, 0]
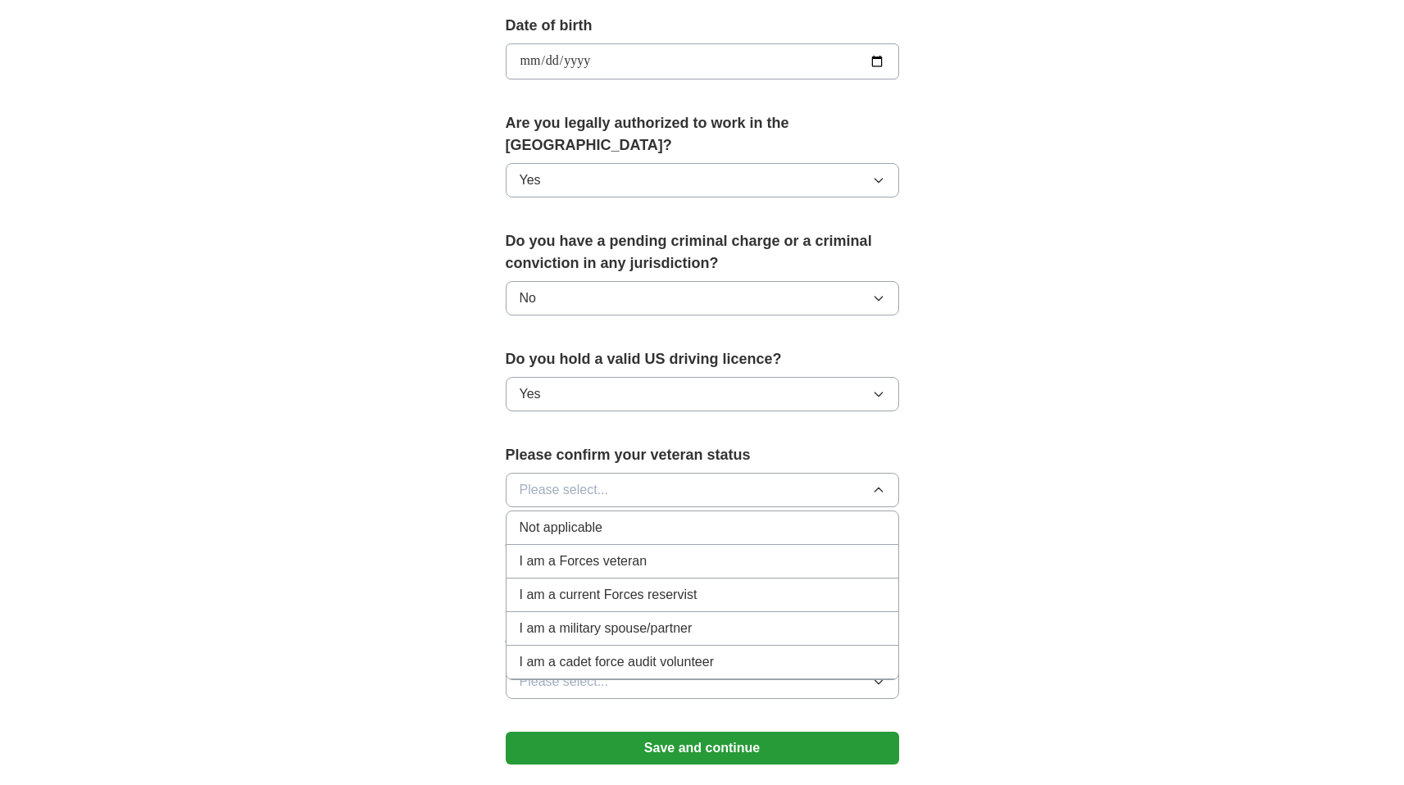
click at [614, 518] on div "Not applicable" at bounding box center [703, 528] width 366 height 20
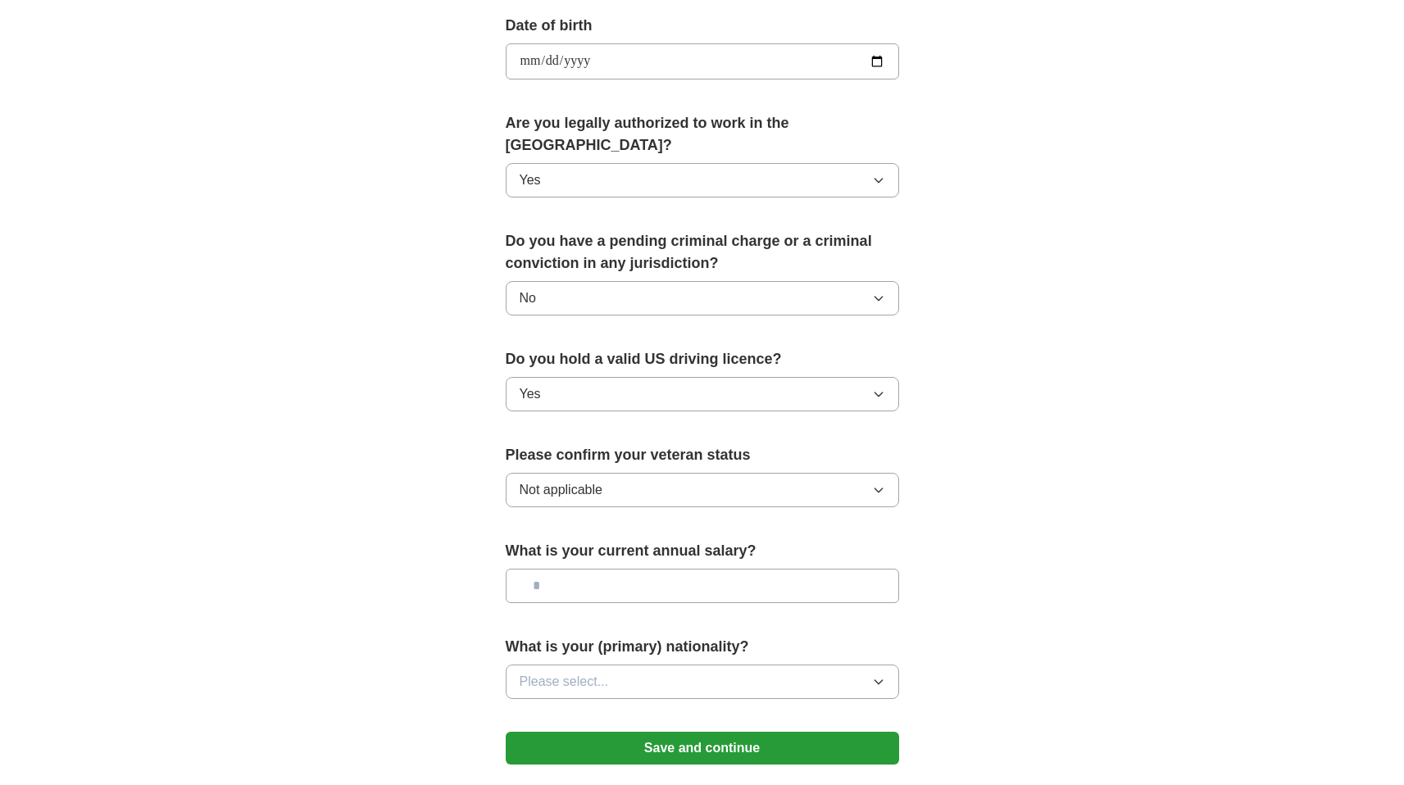
click at [622, 570] on input "text" at bounding box center [703, 586] width 394 height 34
type input "********"
click at [535, 639] on div "What is your (primary) nationality? Please select..." at bounding box center [703, 674] width 394 height 76
click at [541, 672] on span "Please select..." at bounding box center [564, 682] width 89 height 20
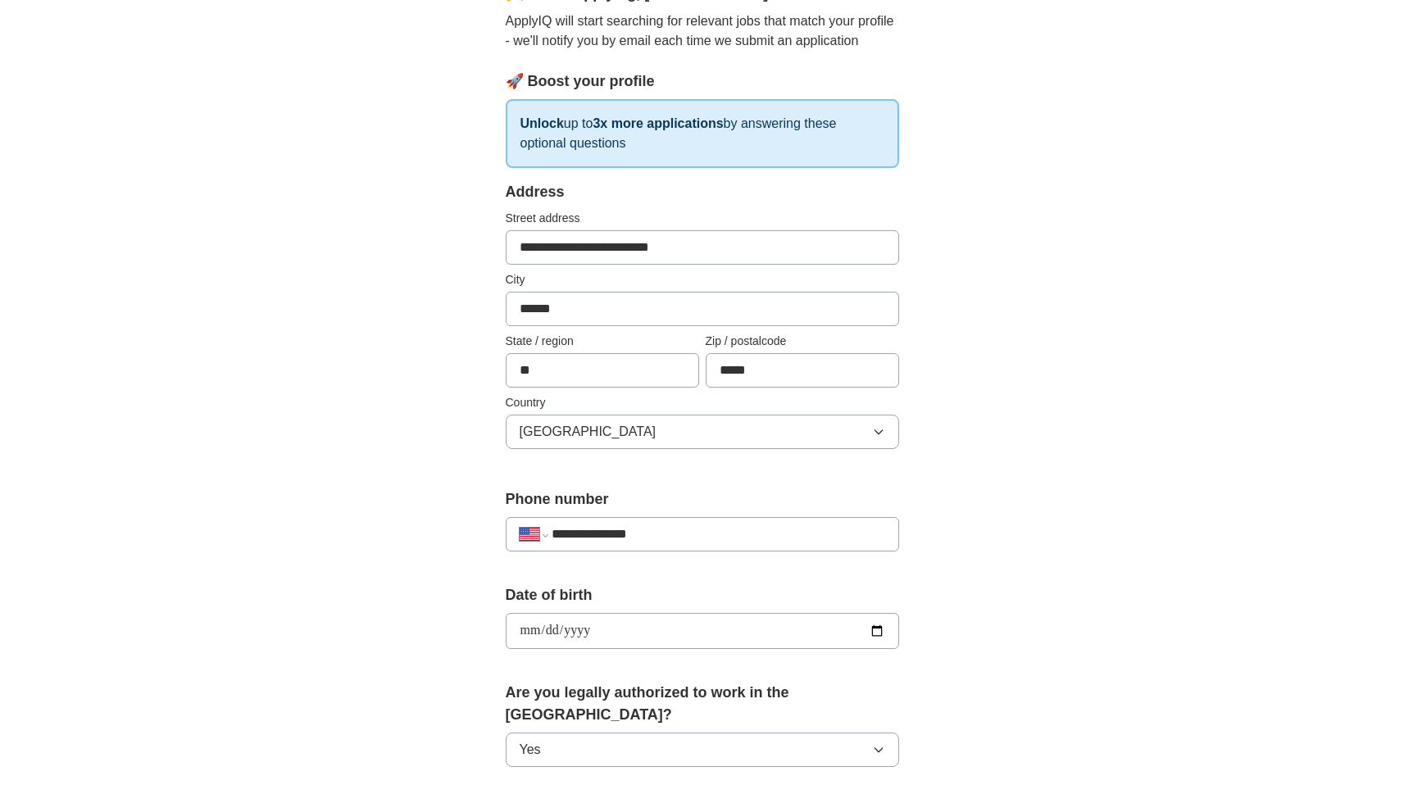
scroll to position [0, 0]
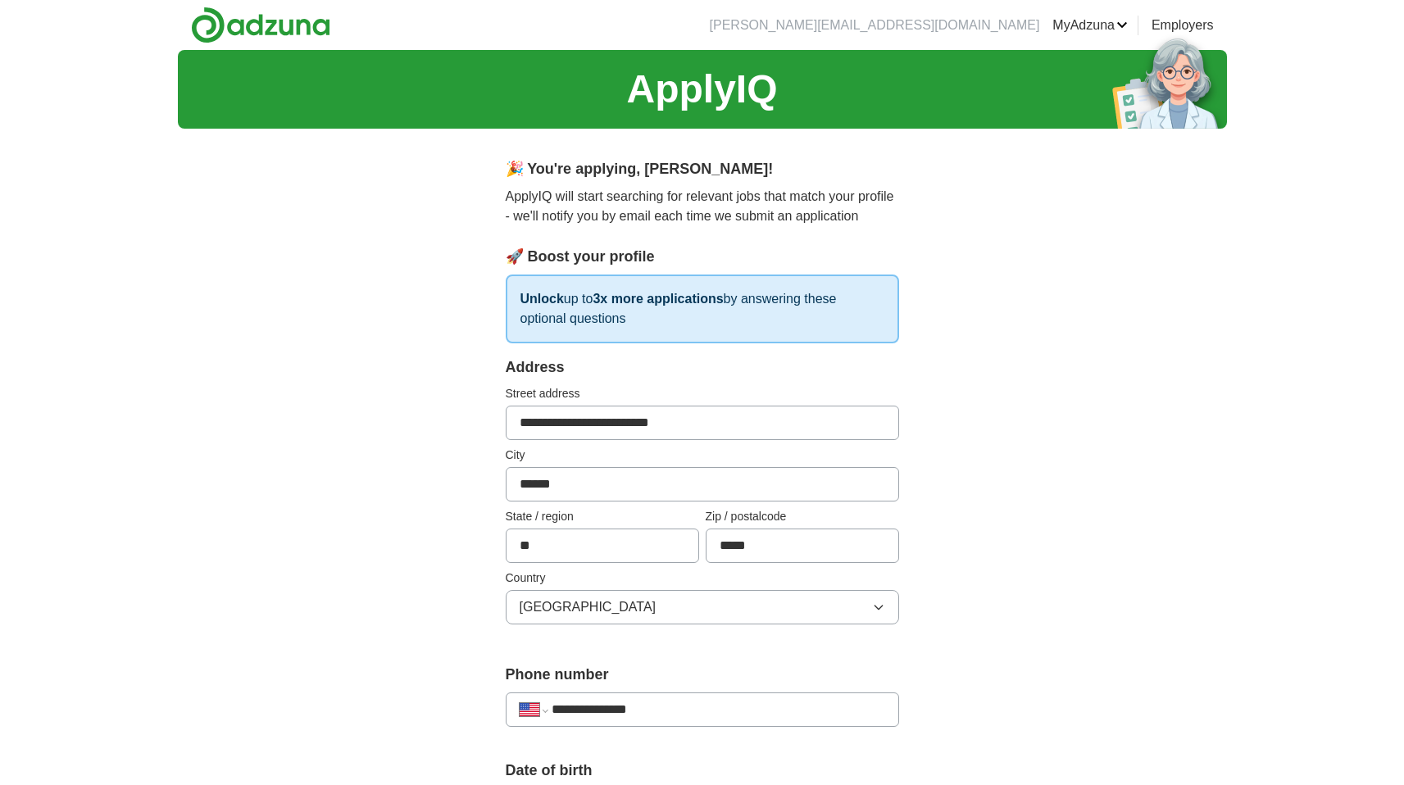
click at [1299, 538] on div "**********" at bounding box center [702, 796] width 1404 height 1493
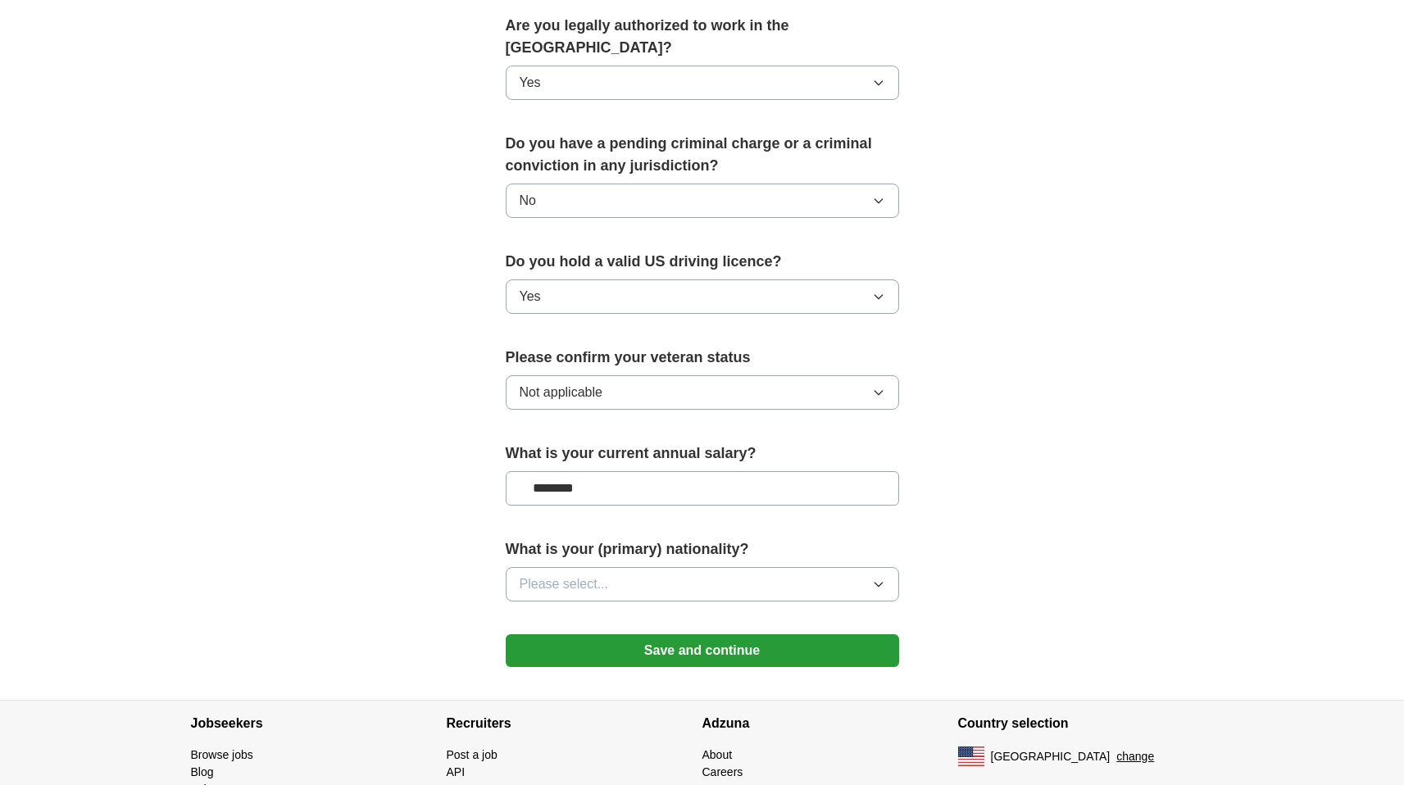
scroll to position [845, 0]
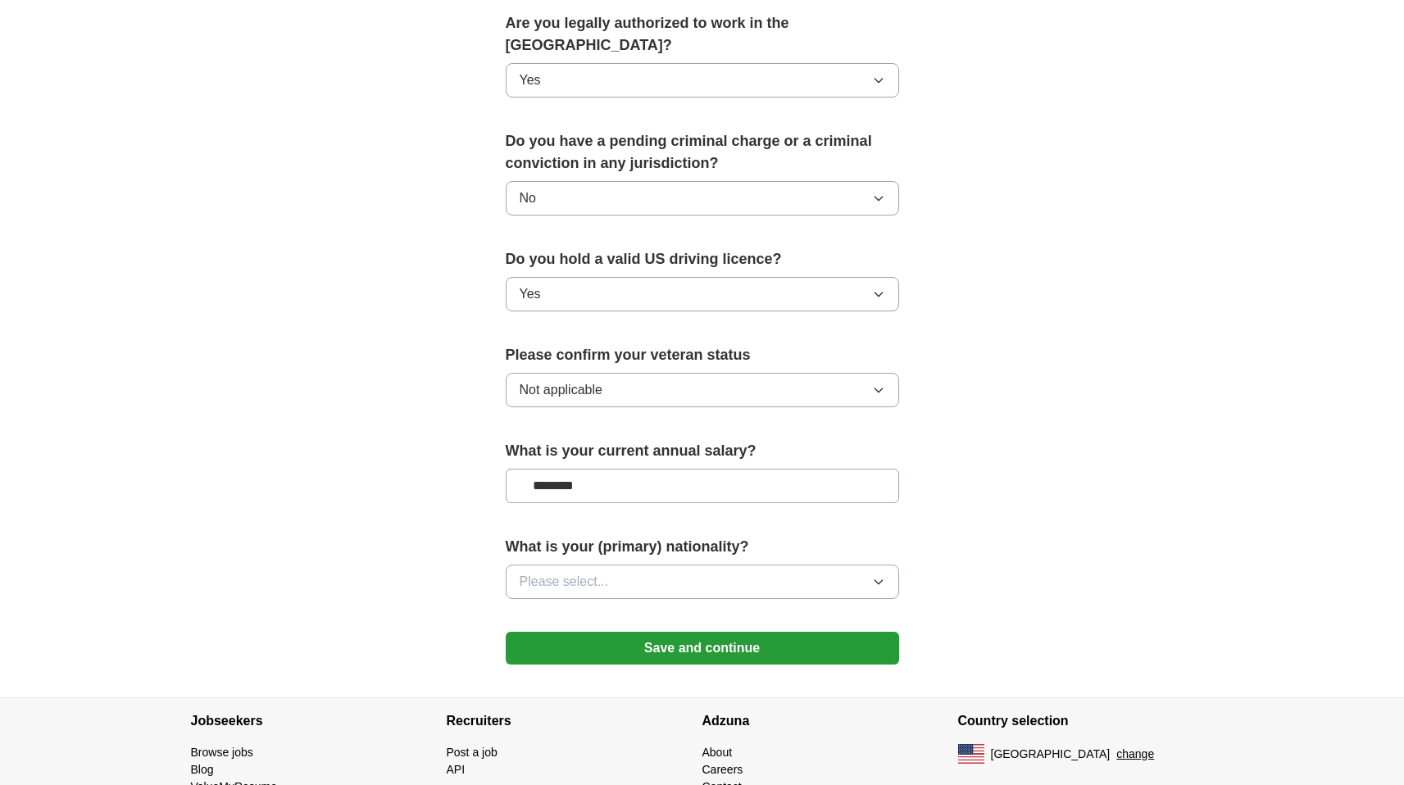
click at [644, 565] on button "Please select..." at bounding box center [703, 582] width 394 height 34
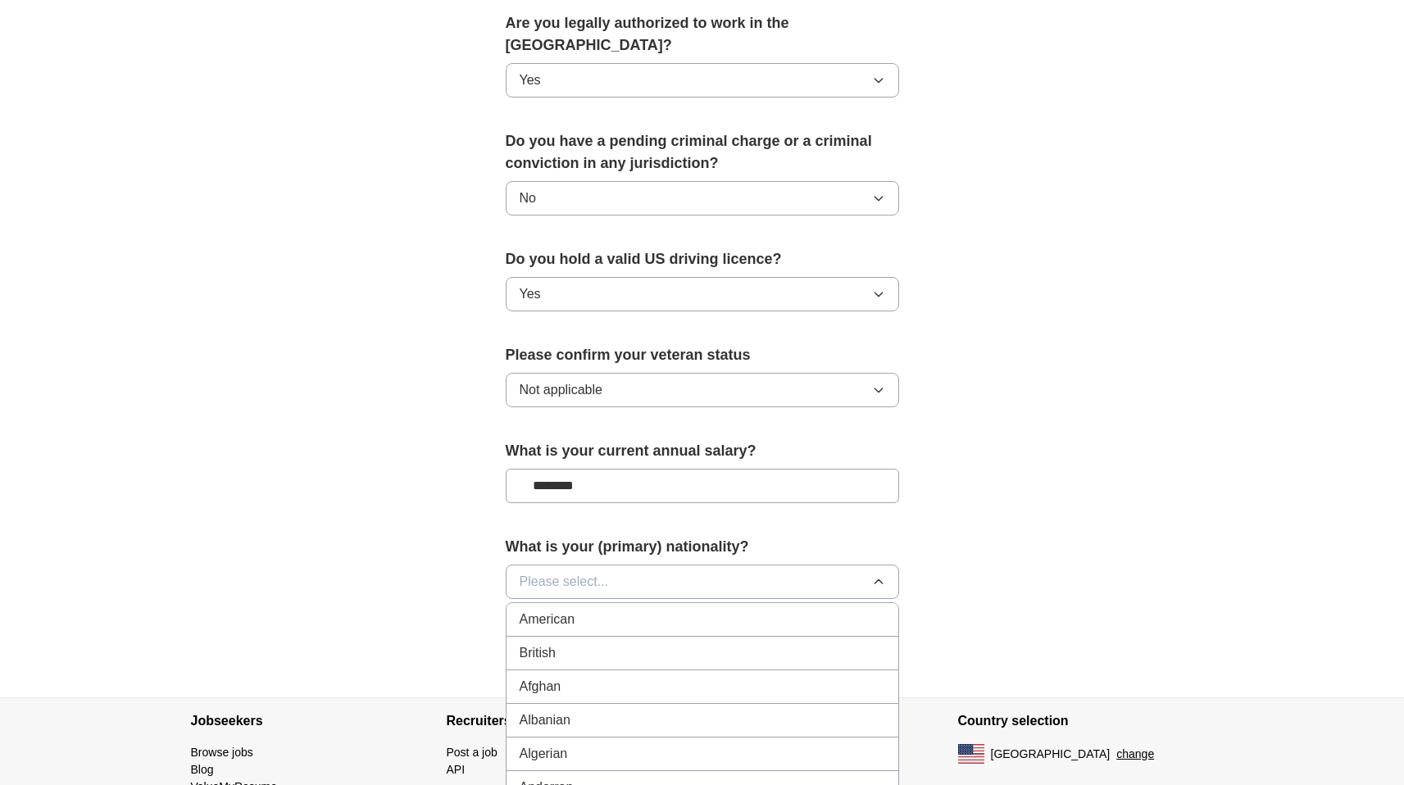
click at [641, 610] on div "American" at bounding box center [703, 620] width 366 height 20
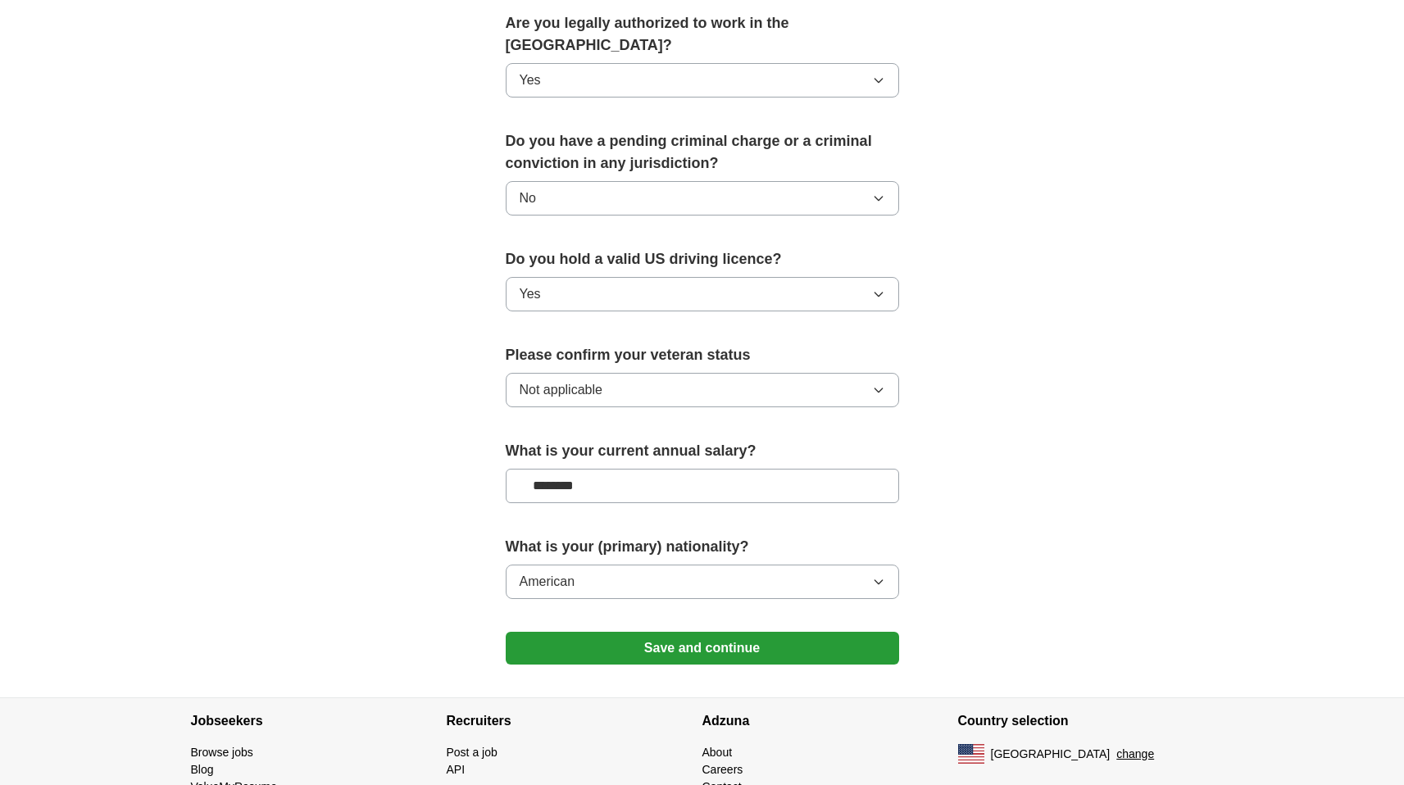
click at [732, 632] on button "Save and continue" at bounding box center [703, 648] width 394 height 33
